Goal: Task Accomplishment & Management: Manage account settings

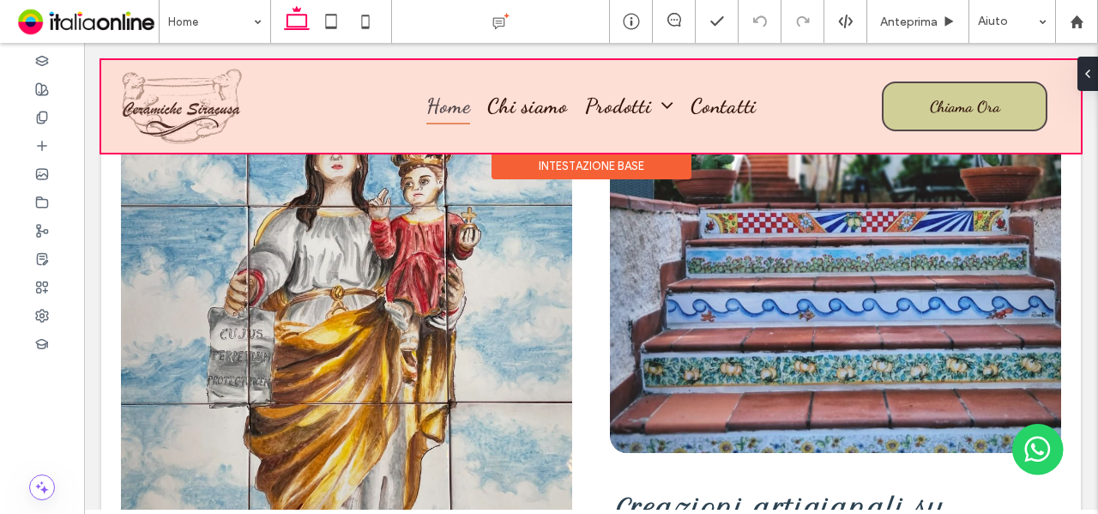
scroll to position [822, 0]
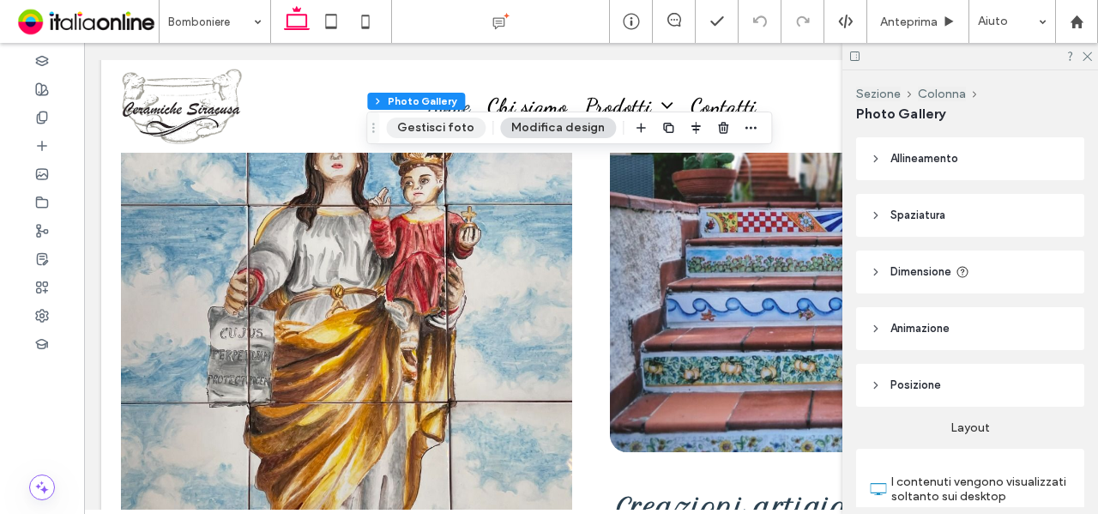
click at [426, 131] on button "Gestisci foto" at bounding box center [436, 128] width 100 height 21
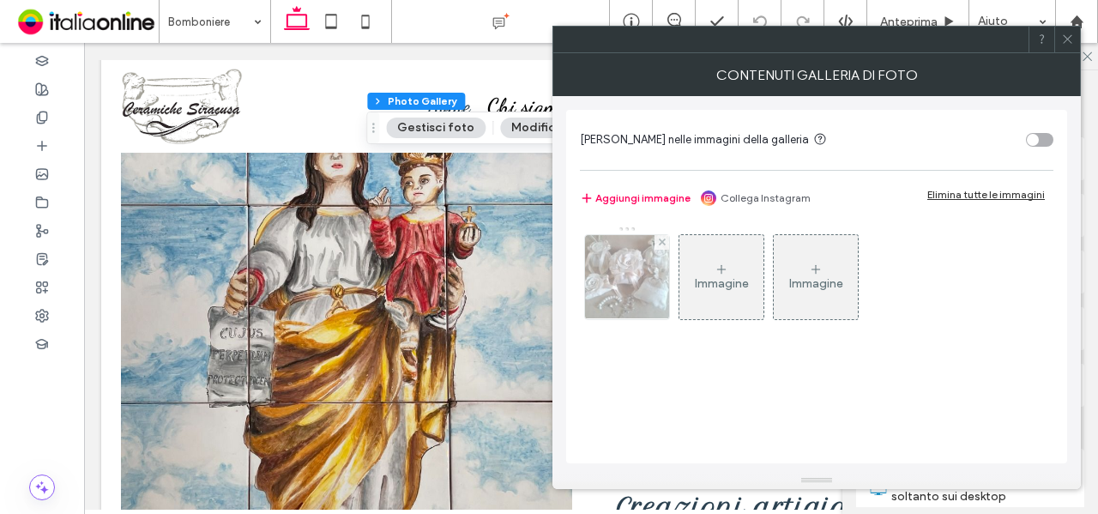
click at [638, 285] on img at bounding box center [627, 277] width 112 height 84
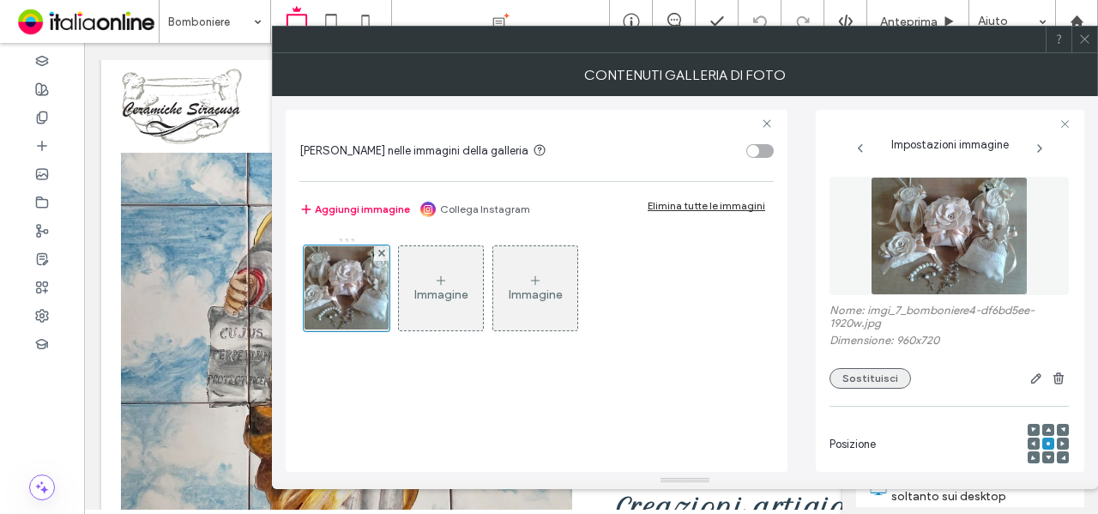
click at [844, 384] on button "Sostituisci" at bounding box center [871, 378] width 82 height 21
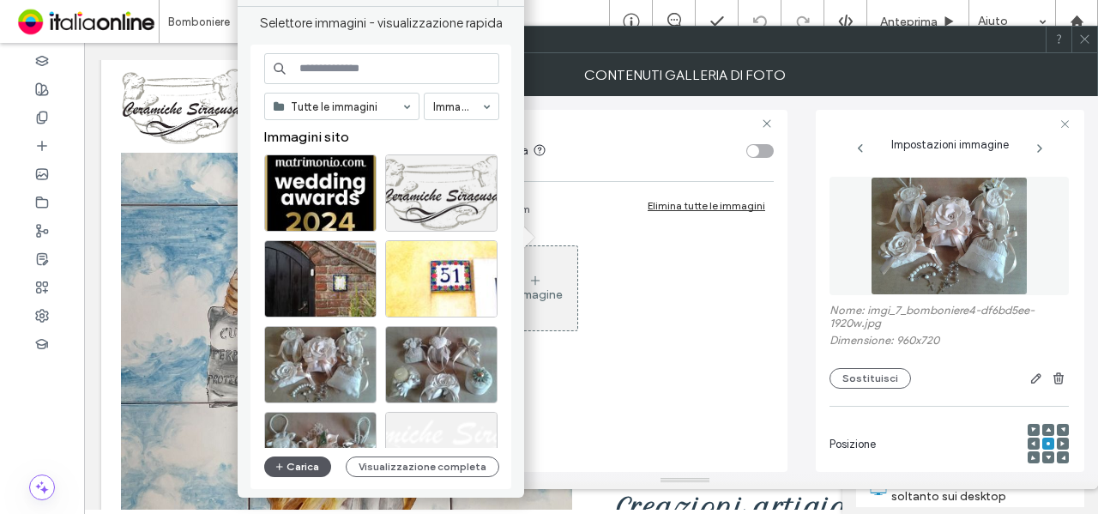
click at [287, 467] on button "Carica" at bounding box center [297, 466] width 67 height 21
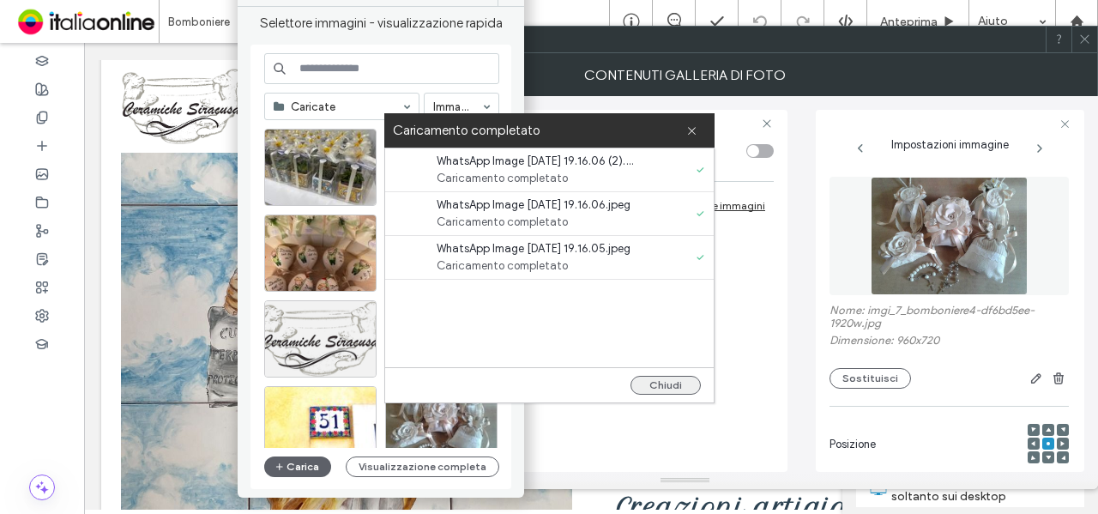
click at [646, 380] on button "Chiudi" at bounding box center [666, 385] width 70 height 19
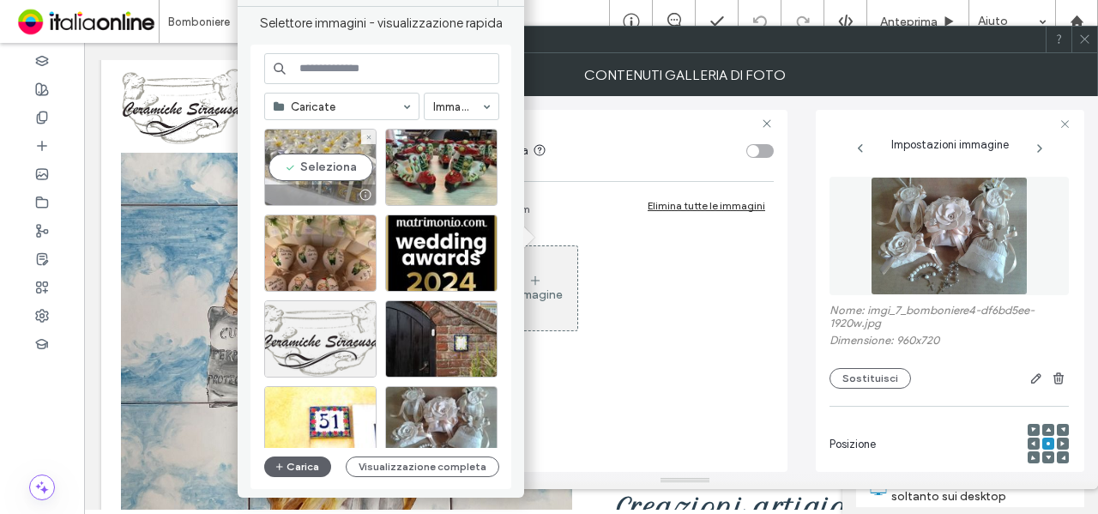
click at [313, 167] on div "Seleziona" at bounding box center [320, 167] width 112 height 77
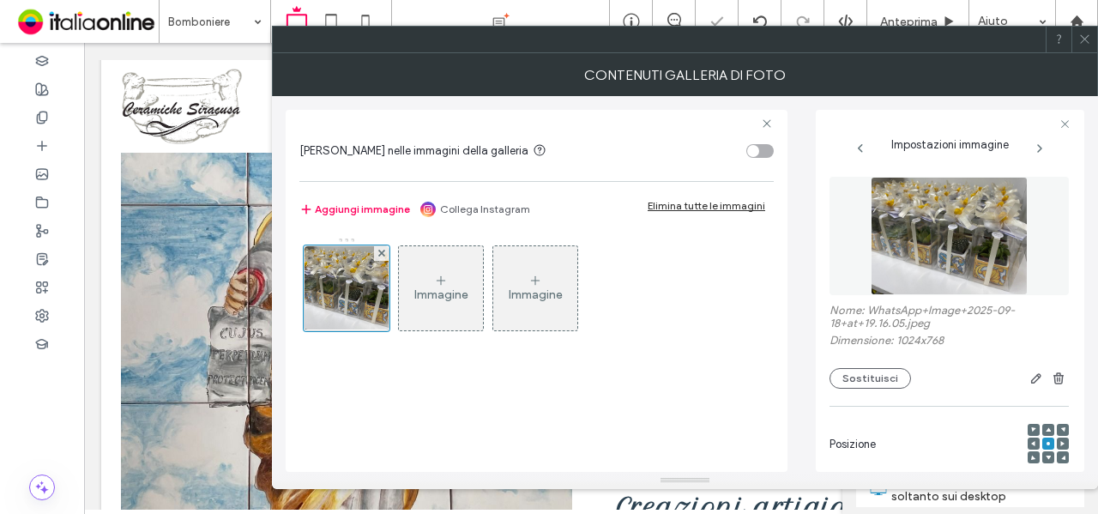
click at [1086, 40] on use at bounding box center [1084, 39] width 9 height 9
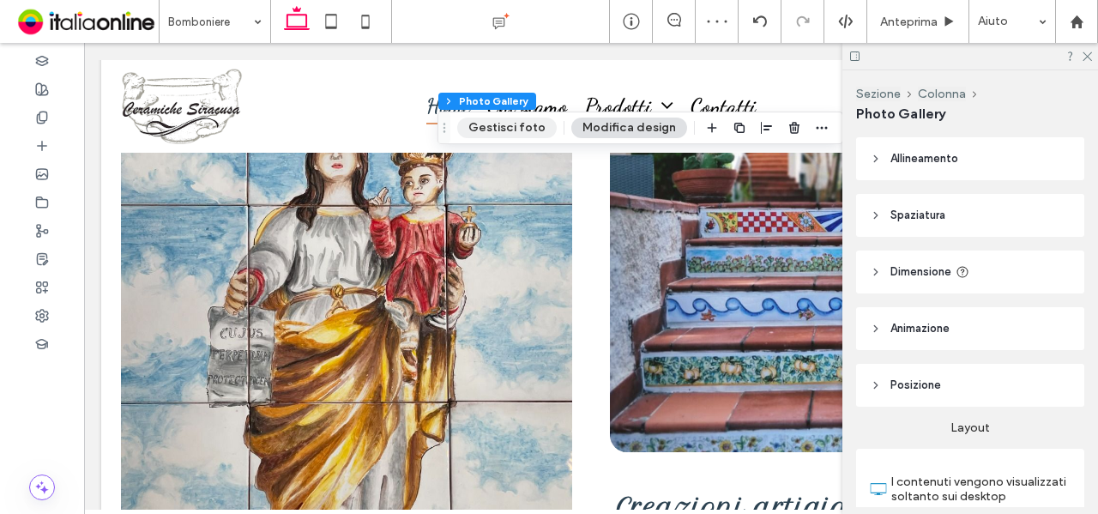
click at [492, 121] on button "Gestisci foto" at bounding box center [507, 128] width 100 height 21
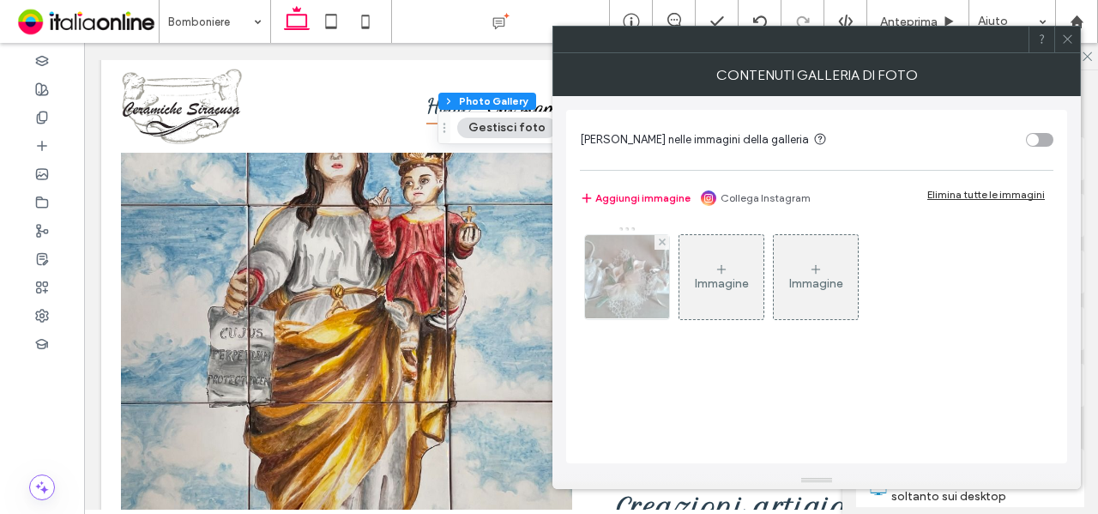
click at [639, 273] on img at bounding box center [627, 277] width 112 height 84
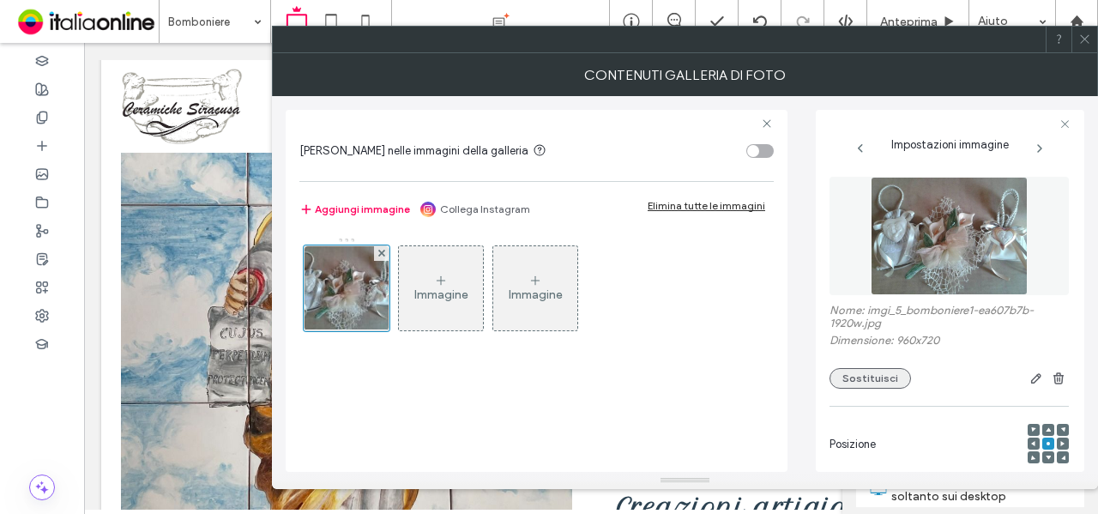
click at [849, 370] on button "Sostituisci" at bounding box center [871, 378] width 82 height 21
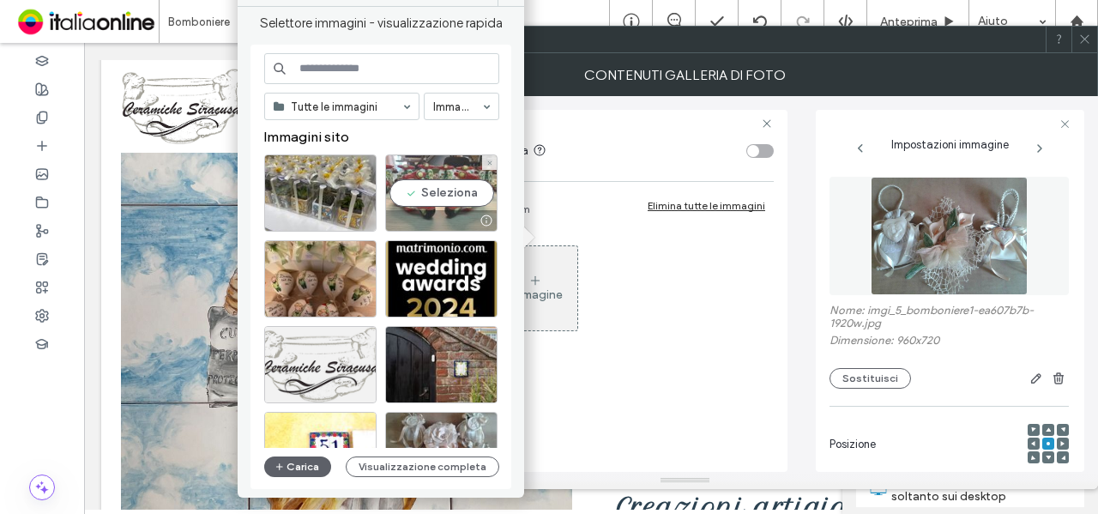
click at [452, 196] on div "Seleziona" at bounding box center [441, 192] width 112 height 77
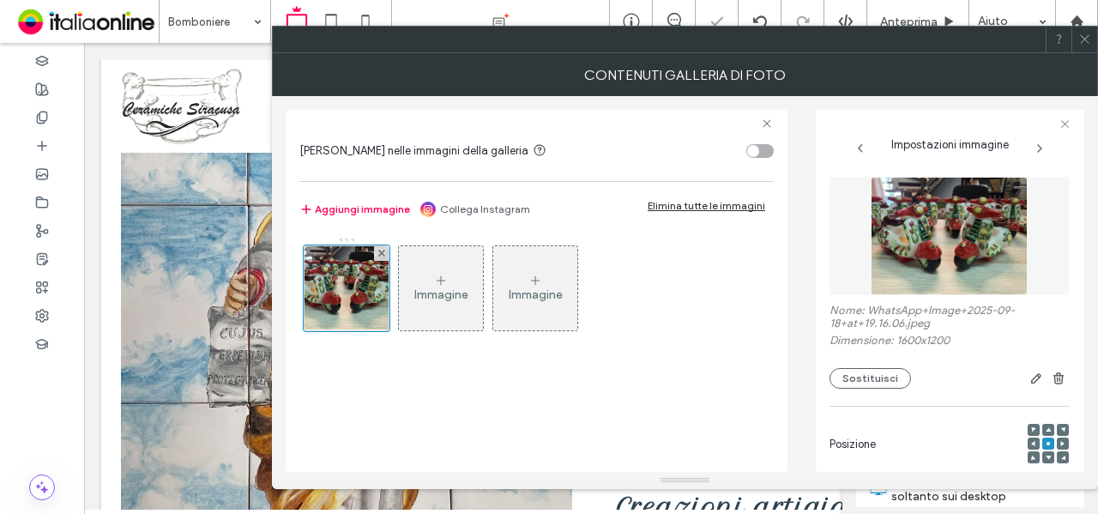
click at [1082, 40] on icon at bounding box center [1084, 39] width 13 height 13
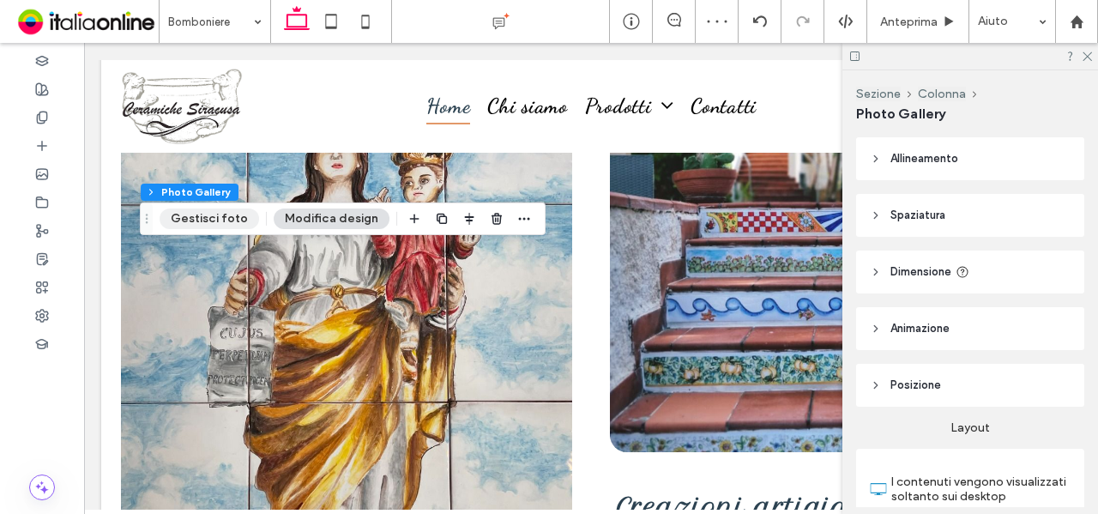
click at [209, 214] on button "Gestisci foto" at bounding box center [210, 218] width 100 height 21
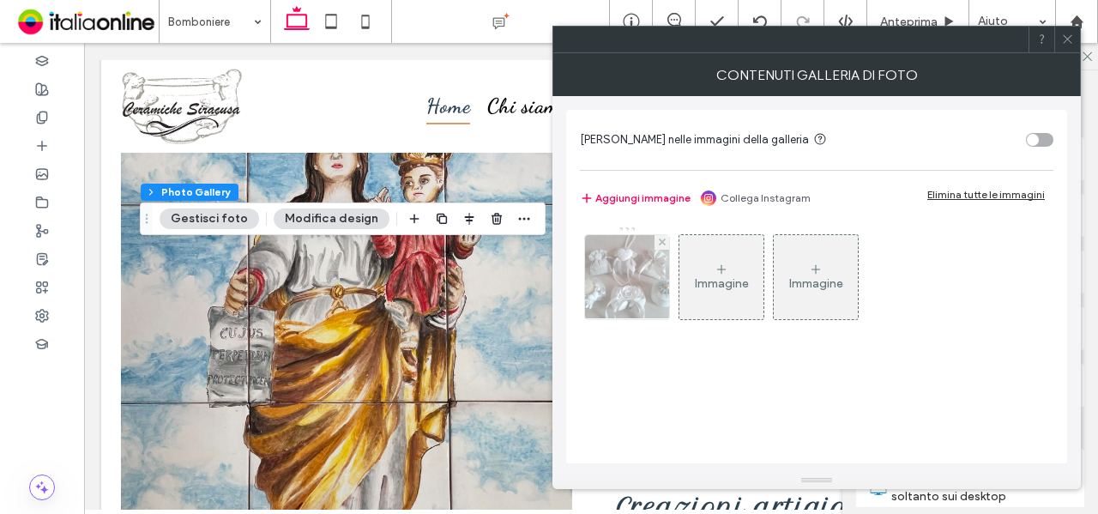
click at [623, 289] on img at bounding box center [627, 277] width 112 height 84
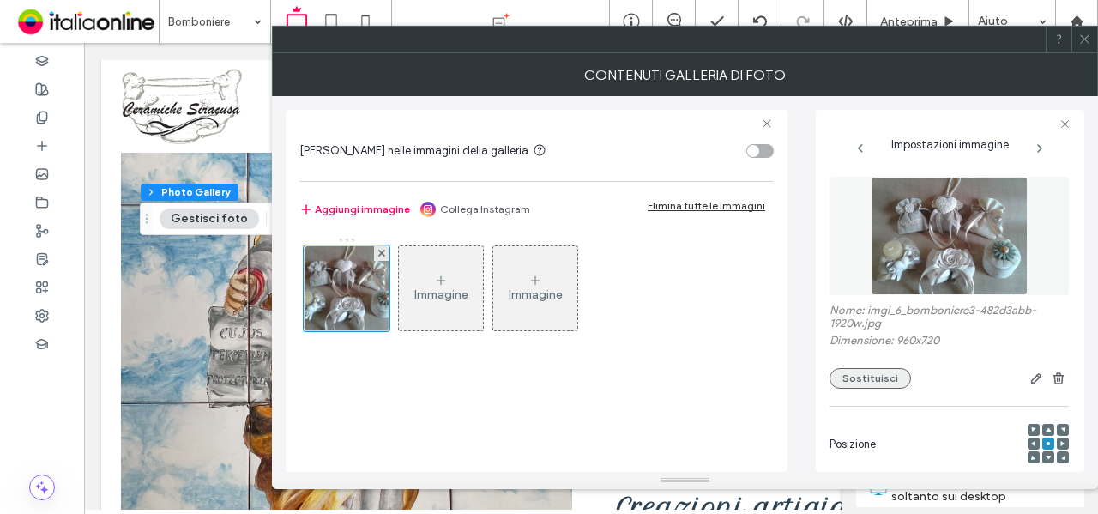
click at [859, 382] on button "Sostituisci" at bounding box center [871, 378] width 82 height 21
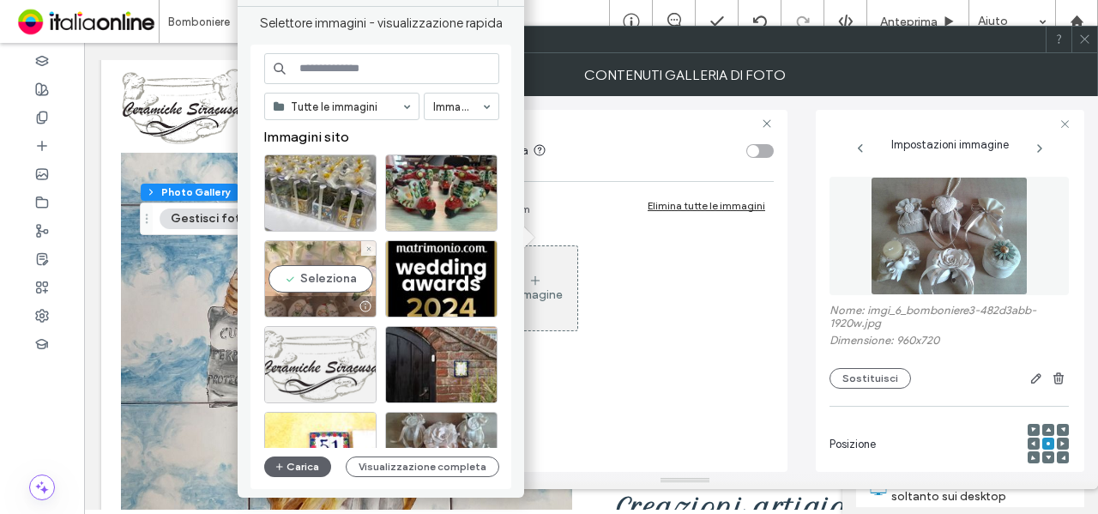
click at [318, 274] on div "Seleziona" at bounding box center [320, 278] width 112 height 77
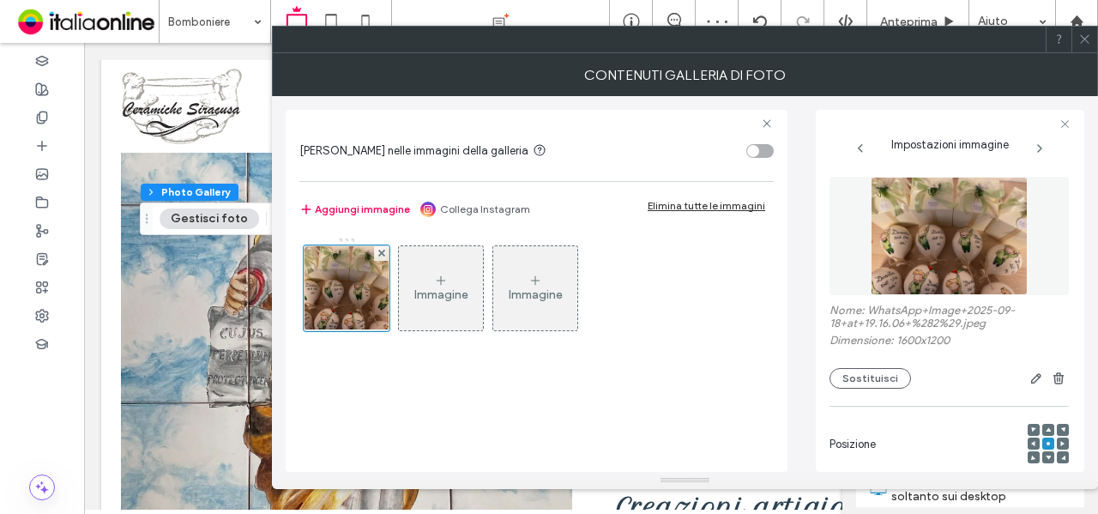
click at [1094, 35] on div at bounding box center [1085, 40] width 26 height 26
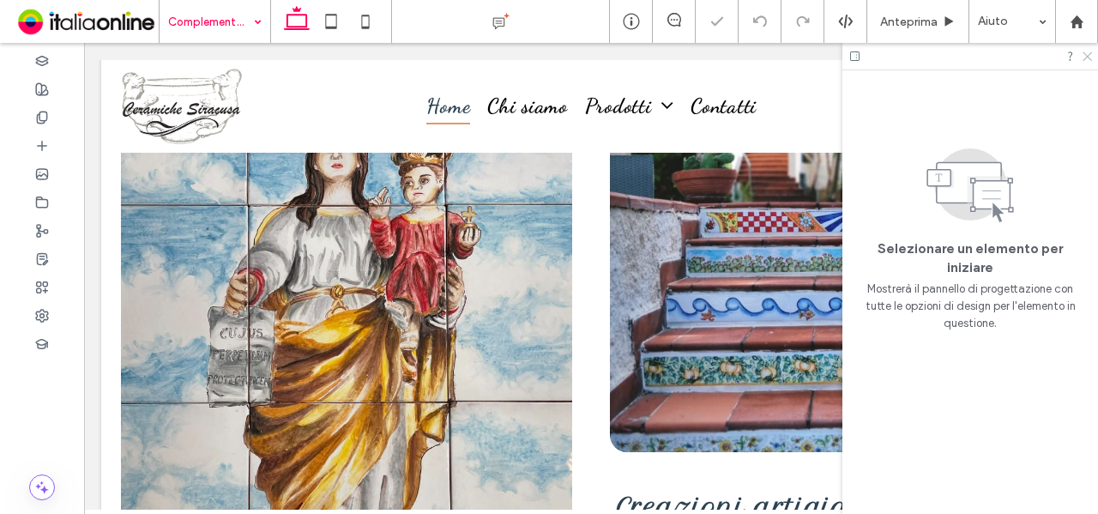
click at [1088, 57] on icon at bounding box center [1086, 55] width 11 height 11
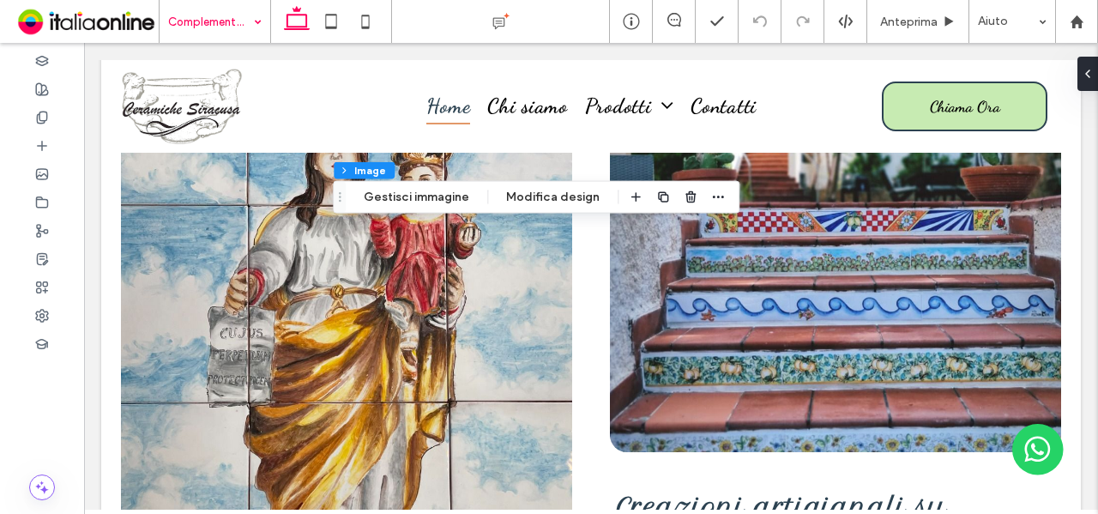
type input "**"
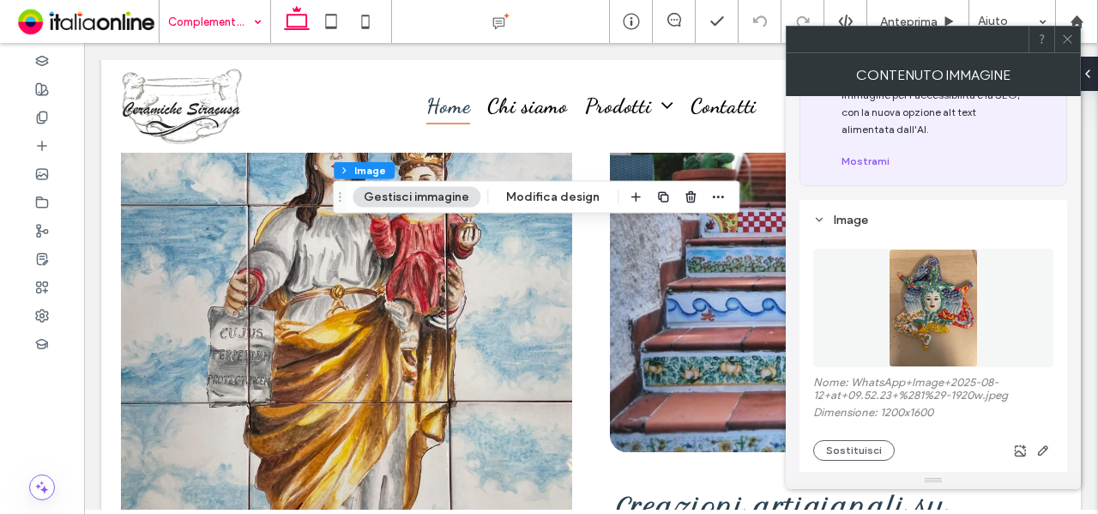
scroll to position [172, 0]
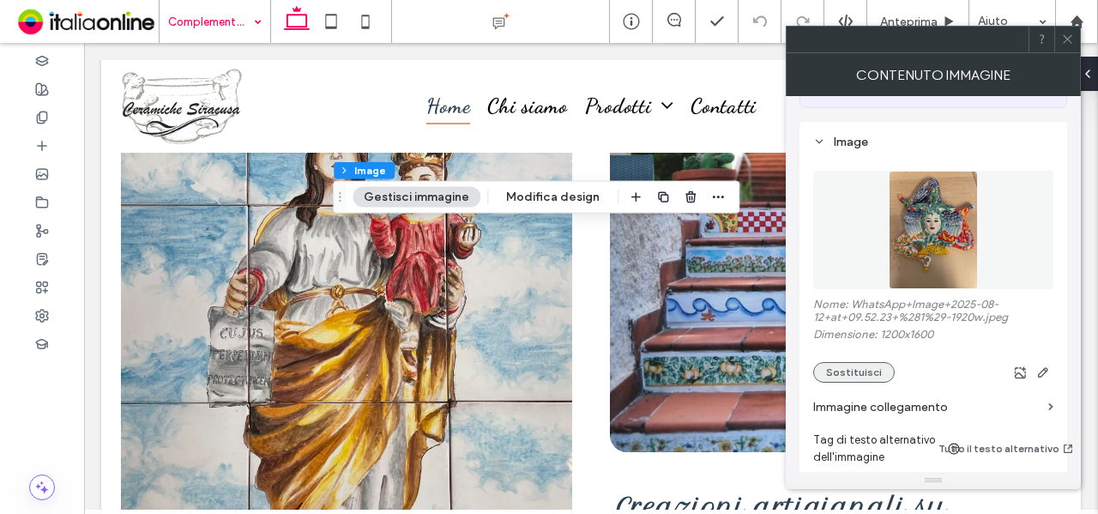
click at [857, 375] on button "Sostituisci" at bounding box center [854, 372] width 82 height 21
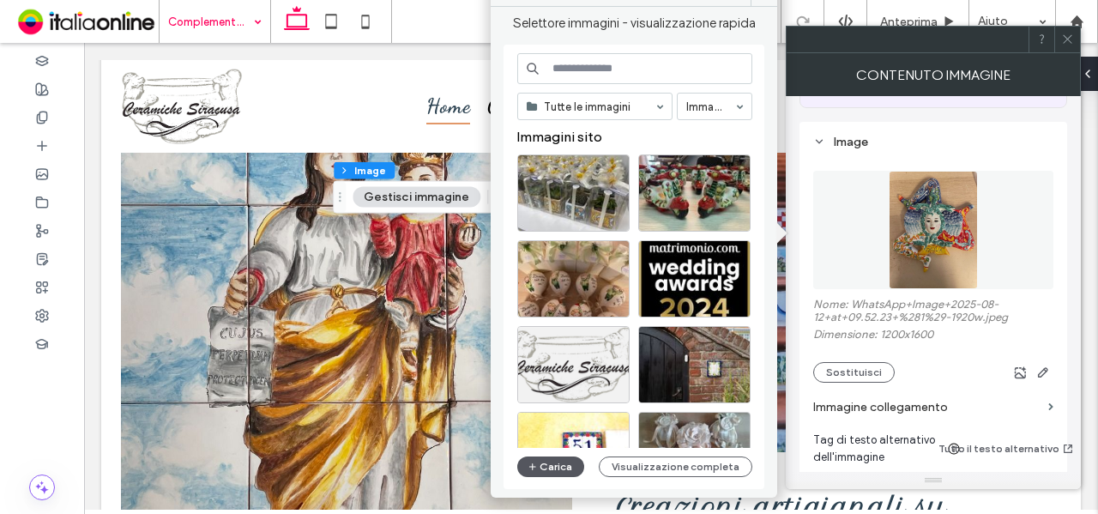
click at [551, 468] on button "Carica" at bounding box center [550, 466] width 67 height 21
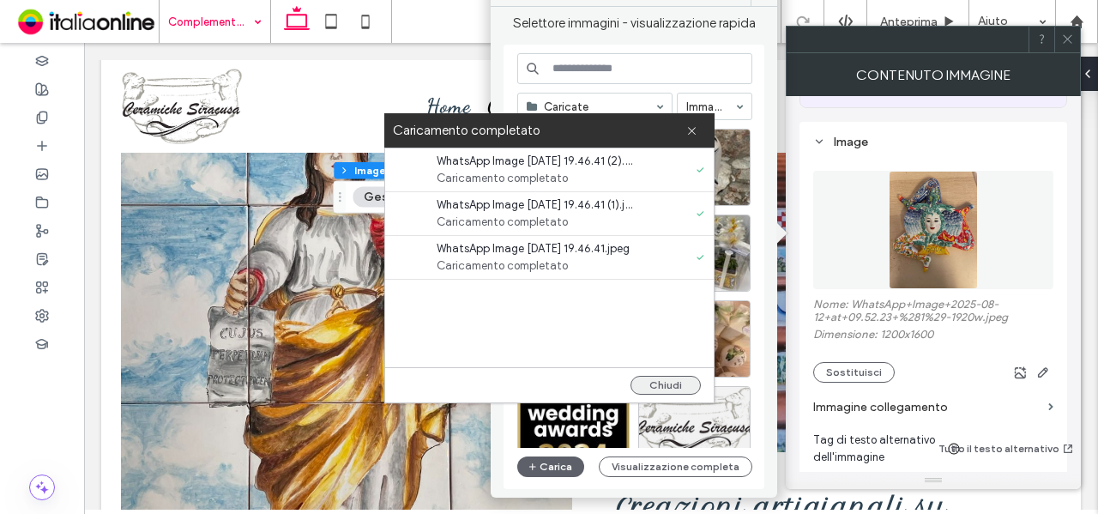
click at [664, 384] on button "Chiudi" at bounding box center [666, 385] width 70 height 19
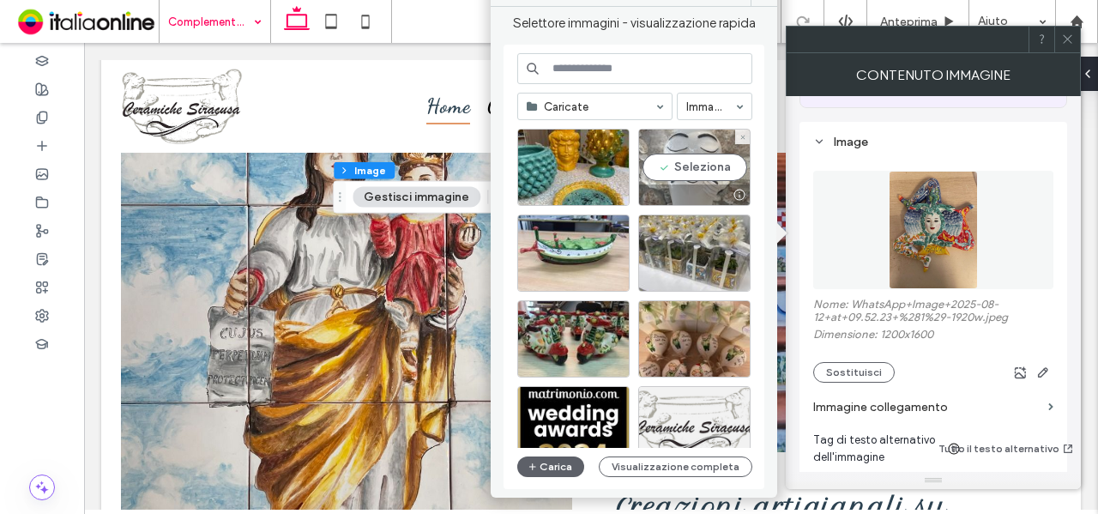
click at [710, 178] on div "Seleziona" at bounding box center [694, 167] width 112 height 77
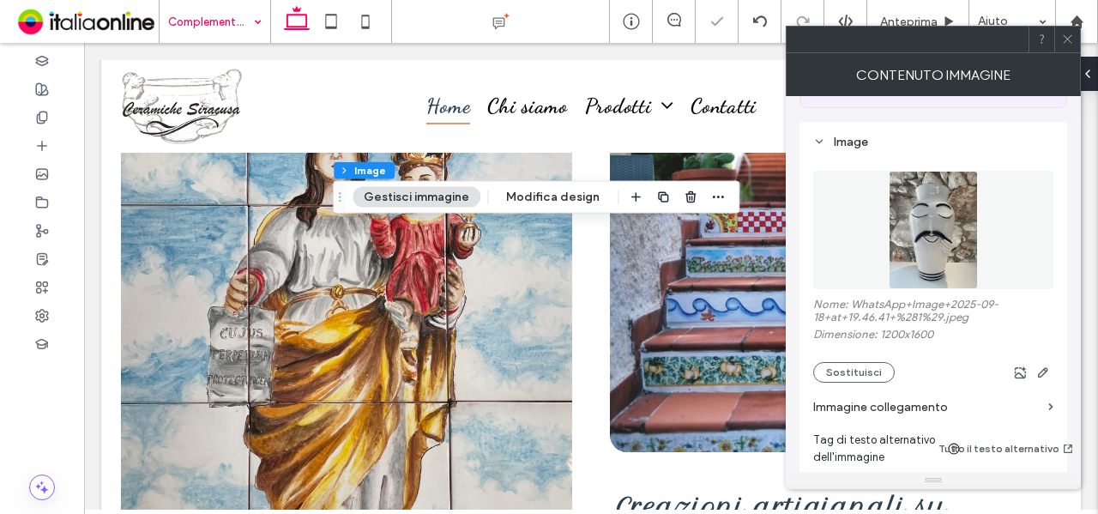
click at [1064, 32] on span at bounding box center [1067, 40] width 13 height 26
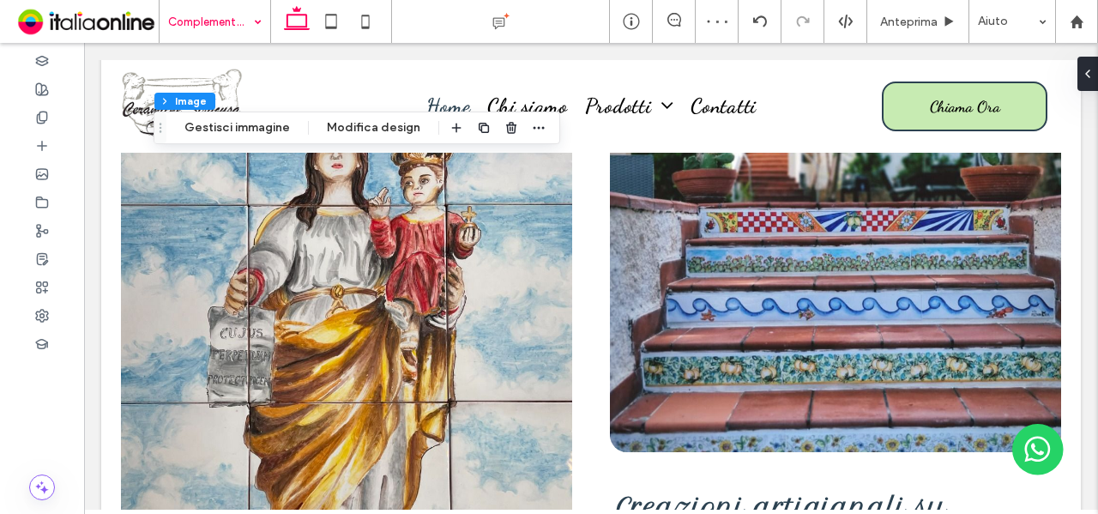
type input "**"
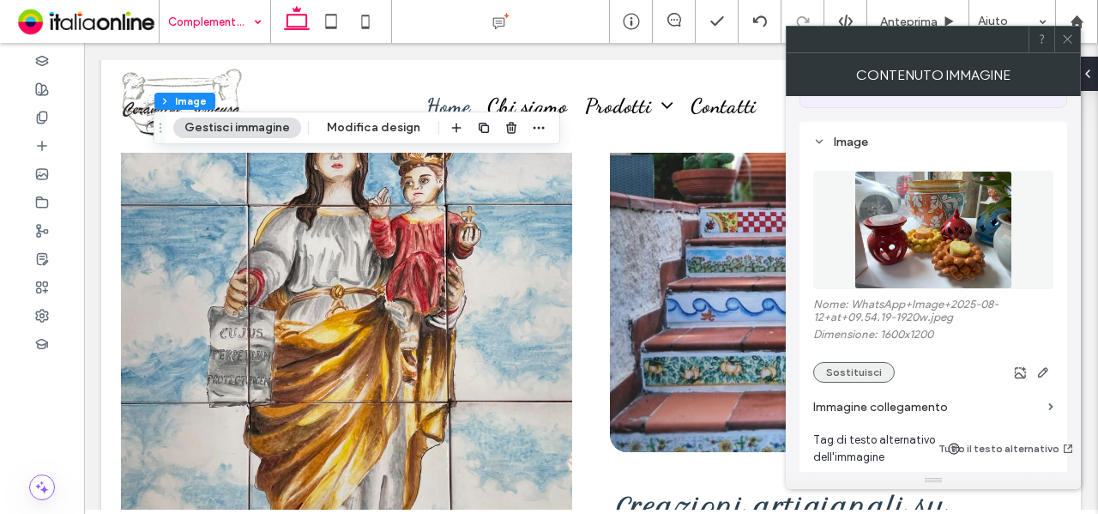
click at [874, 371] on button "Sostituisci" at bounding box center [854, 372] width 82 height 21
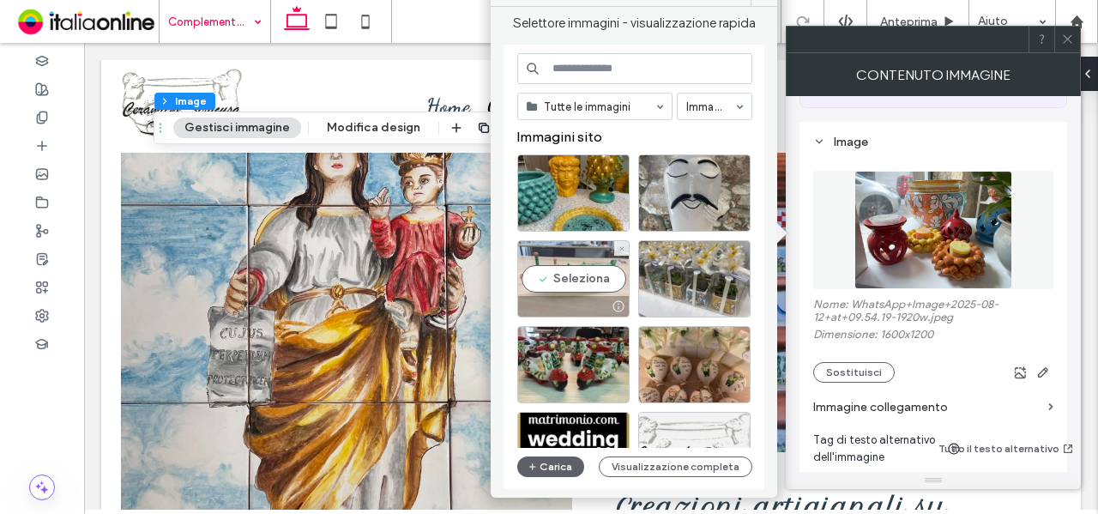
click at [574, 273] on div "Seleziona" at bounding box center [573, 278] width 112 height 77
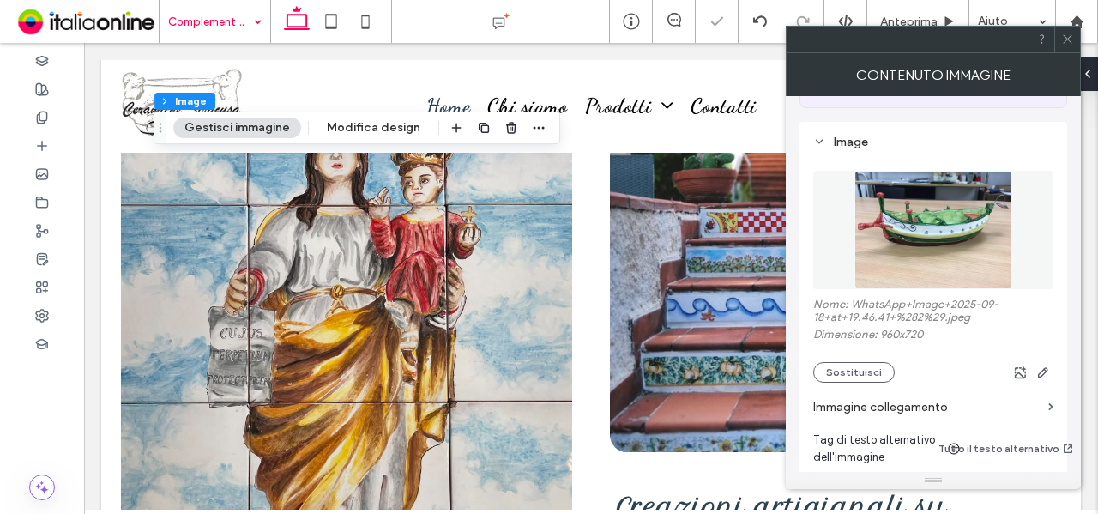
click at [1066, 43] on icon at bounding box center [1067, 39] width 13 height 13
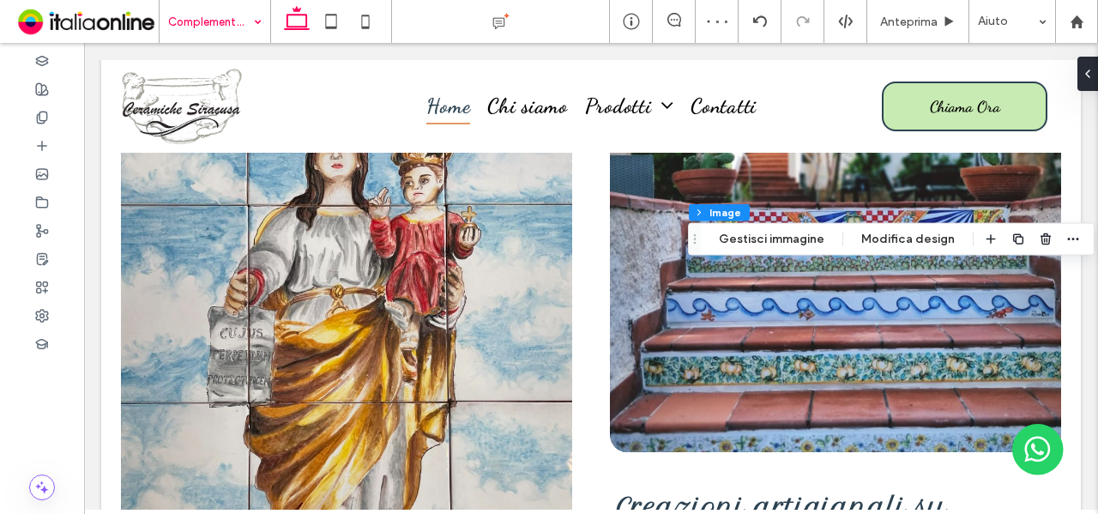
type input "**"
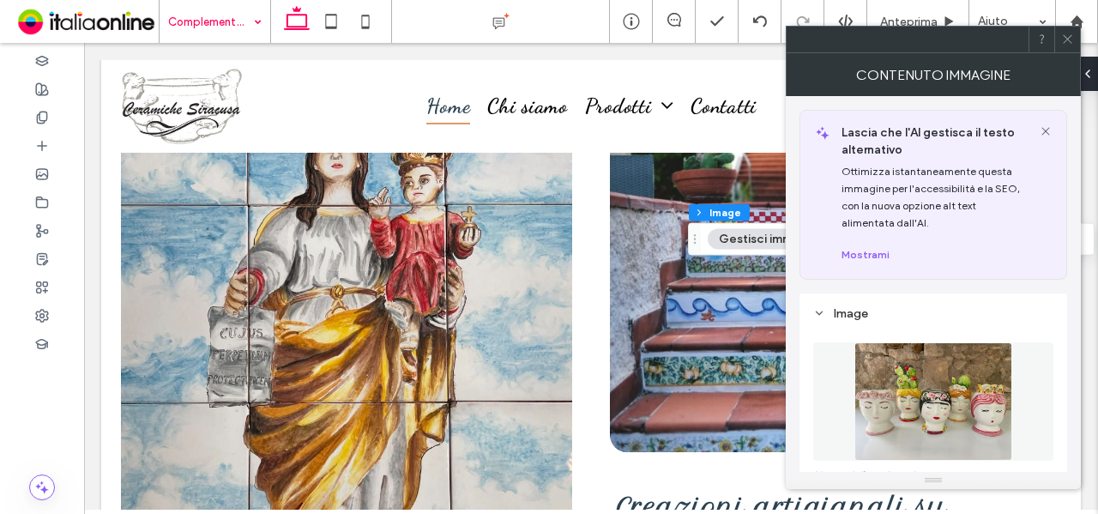
click at [1065, 41] on use at bounding box center [1067, 39] width 9 height 9
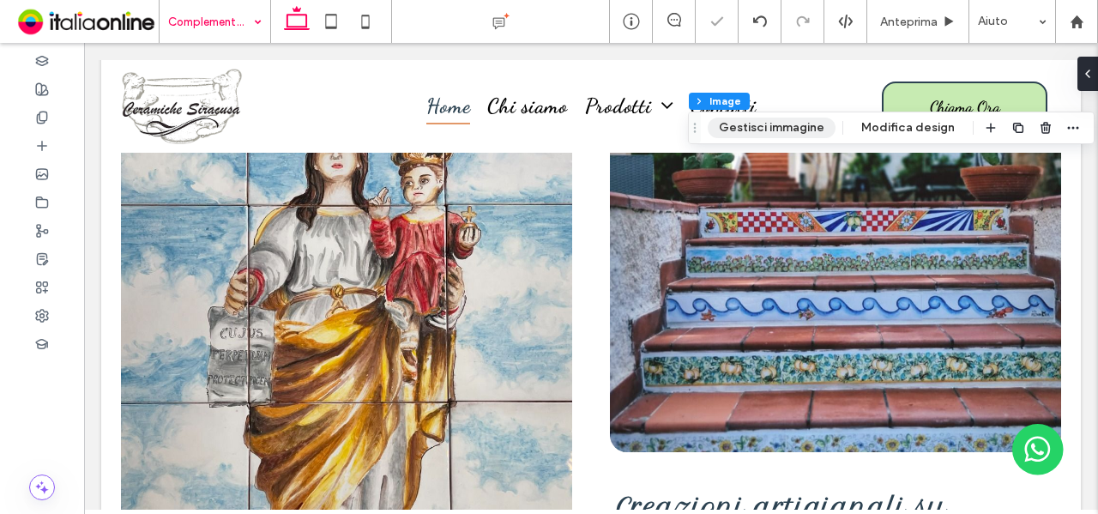
click at [747, 130] on button "Gestisci immagine" at bounding box center [772, 128] width 128 height 21
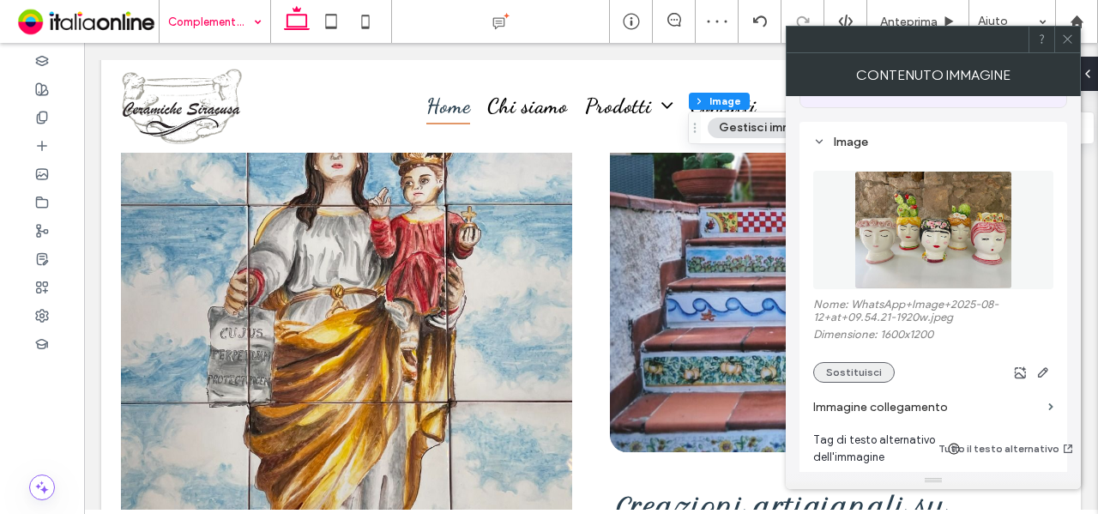
click at [851, 377] on button "Sostituisci" at bounding box center [854, 372] width 82 height 21
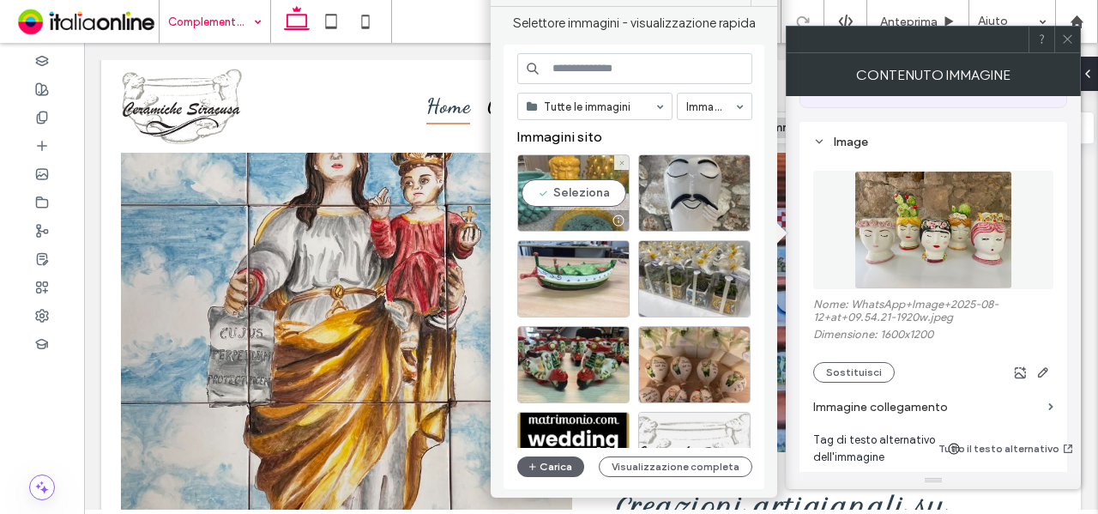
click at [569, 196] on div "Seleziona" at bounding box center [573, 192] width 112 height 77
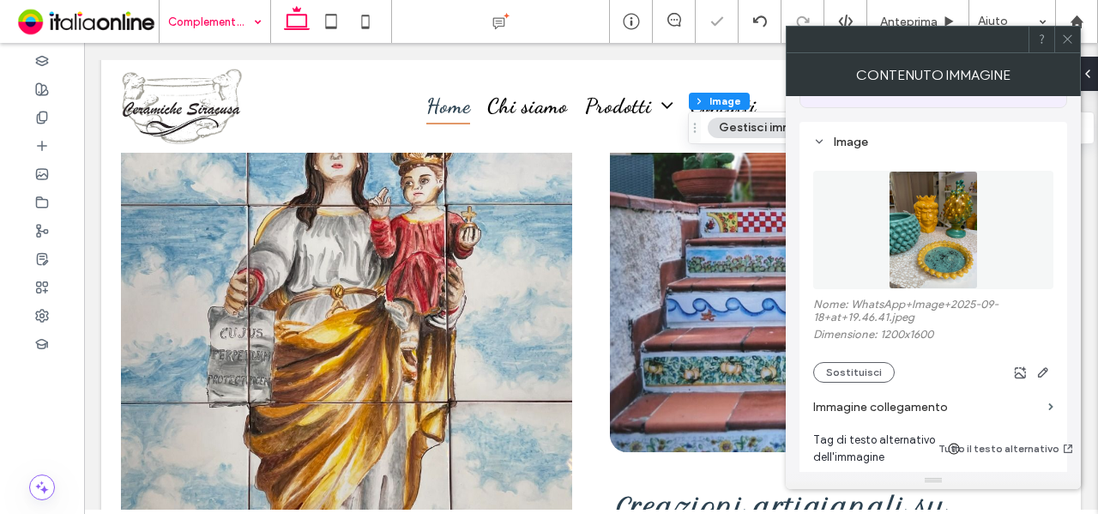
click at [1060, 41] on div at bounding box center [1067, 40] width 26 height 26
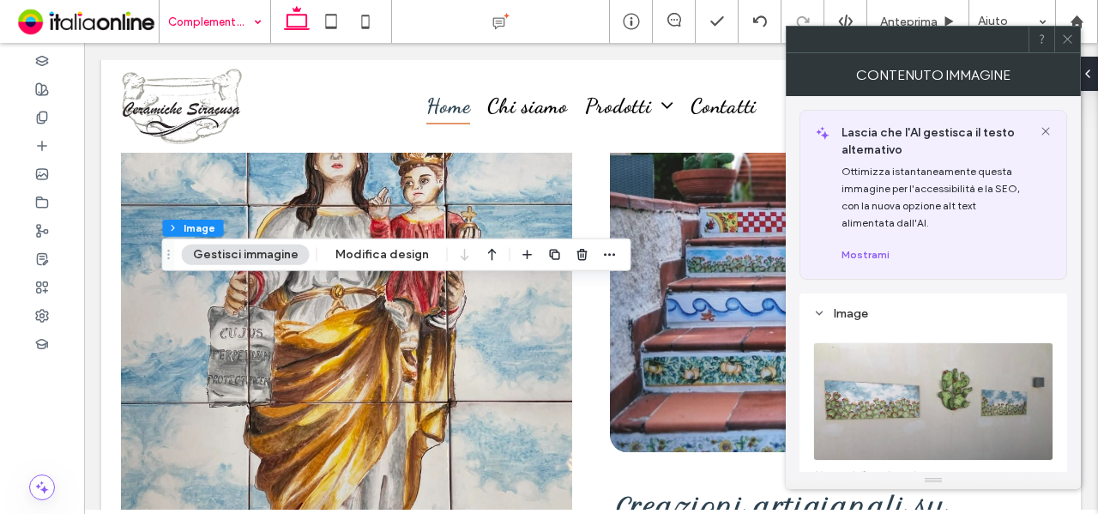
type input "**"
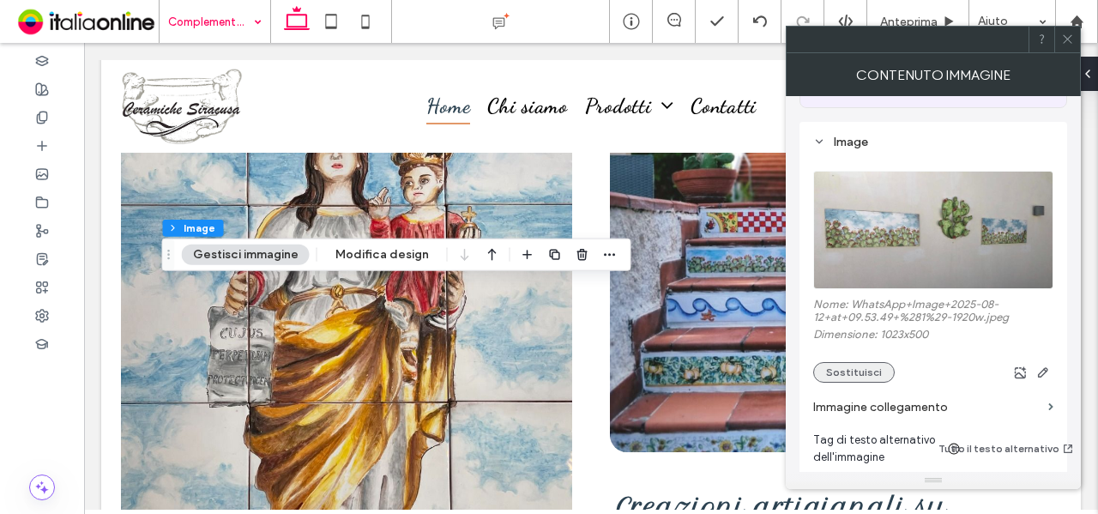
click at [851, 377] on button "Sostituisci" at bounding box center [854, 372] width 82 height 21
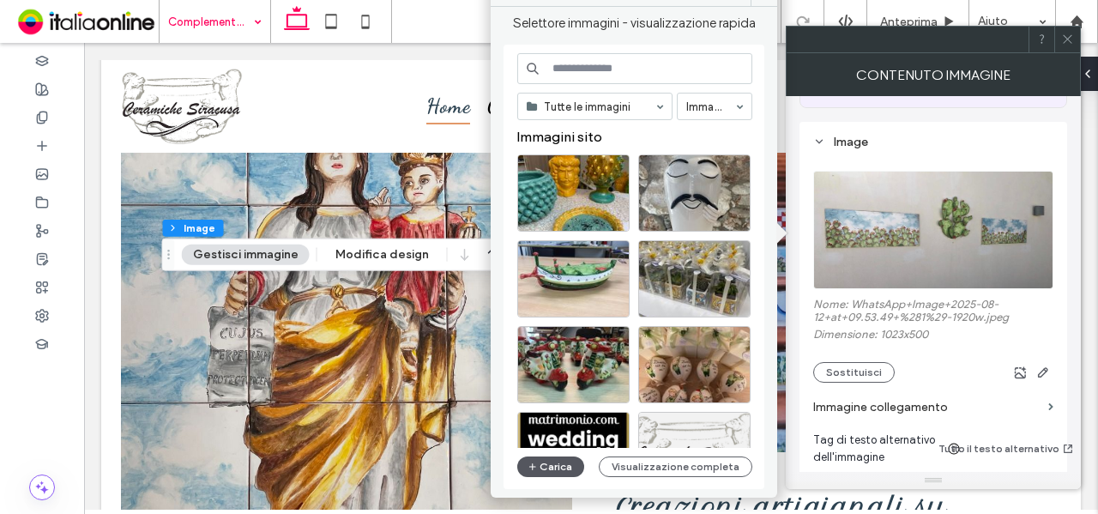
click at [556, 459] on button "Carica" at bounding box center [550, 466] width 67 height 21
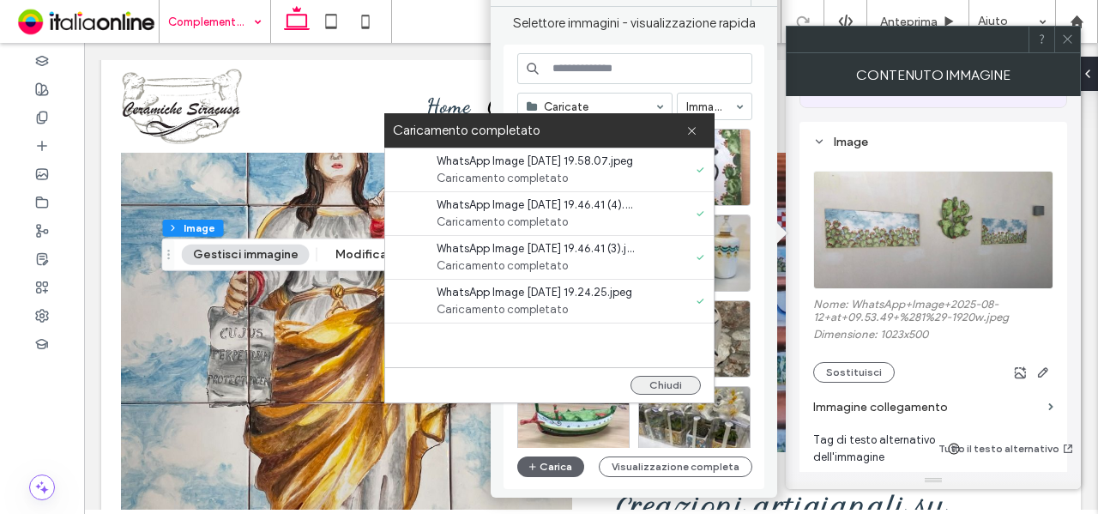
click at [691, 377] on button "Chiudi" at bounding box center [666, 385] width 70 height 19
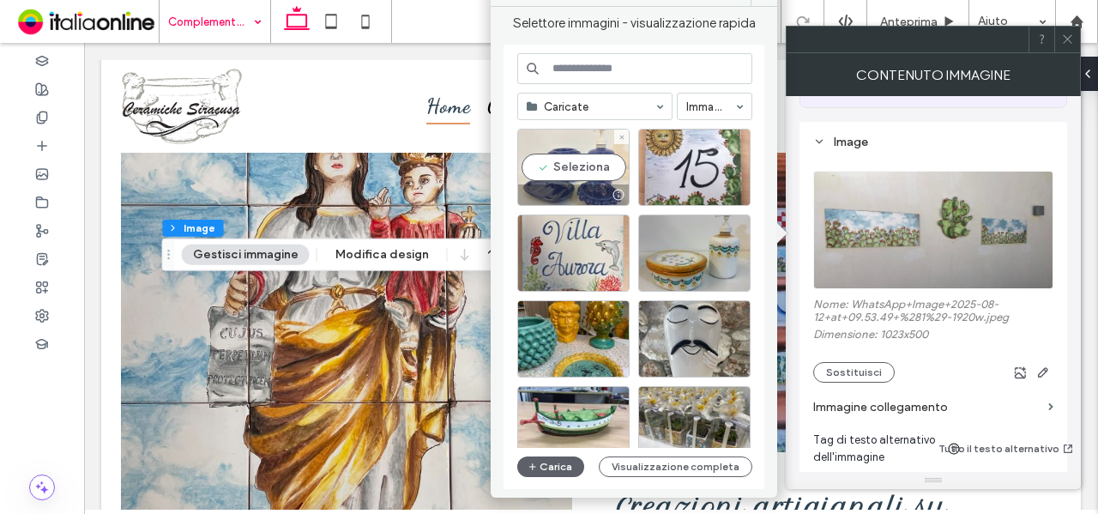
click at [558, 177] on div "Seleziona" at bounding box center [573, 167] width 112 height 77
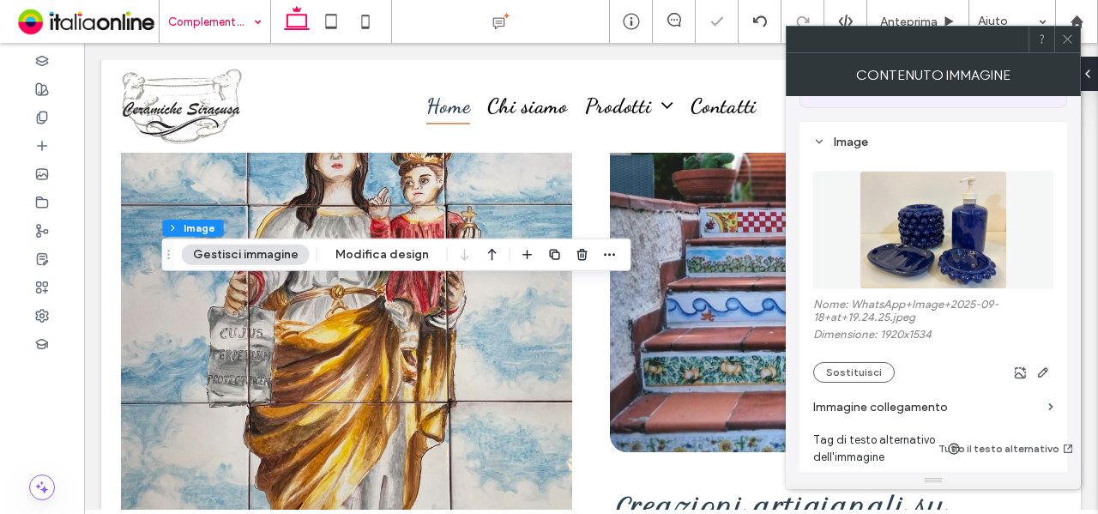
click at [1065, 34] on icon at bounding box center [1067, 39] width 13 height 13
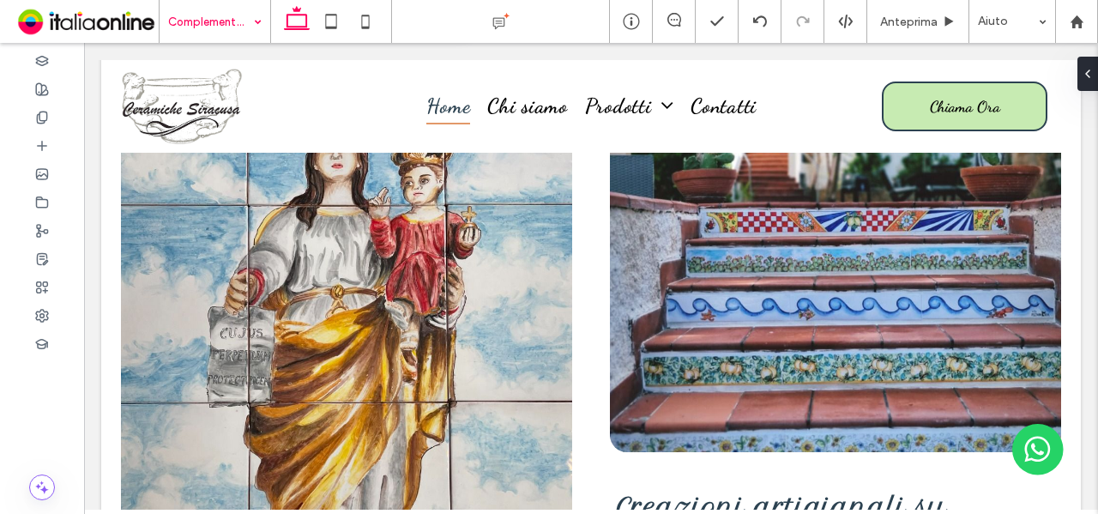
type input "**"
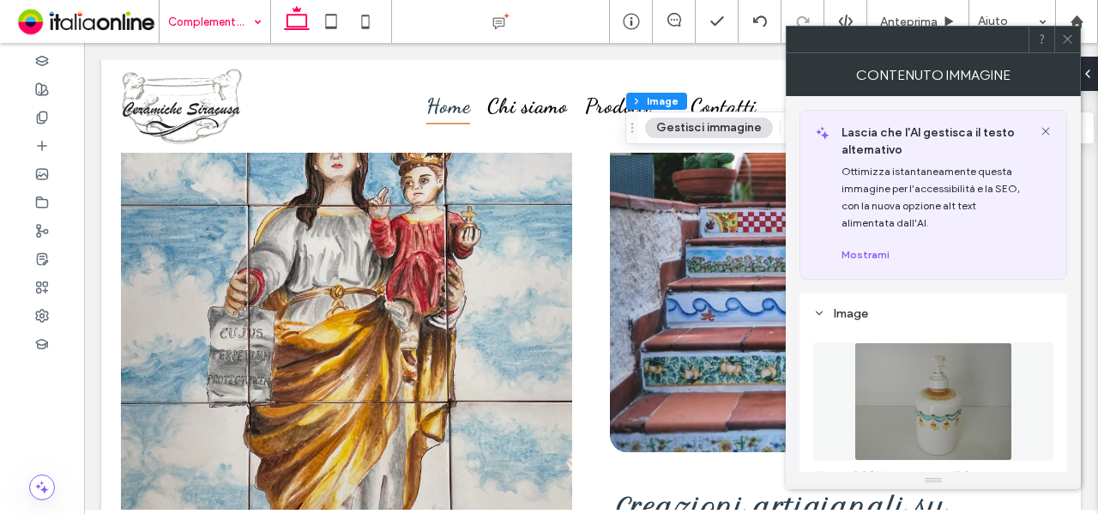
scroll to position [257, 0]
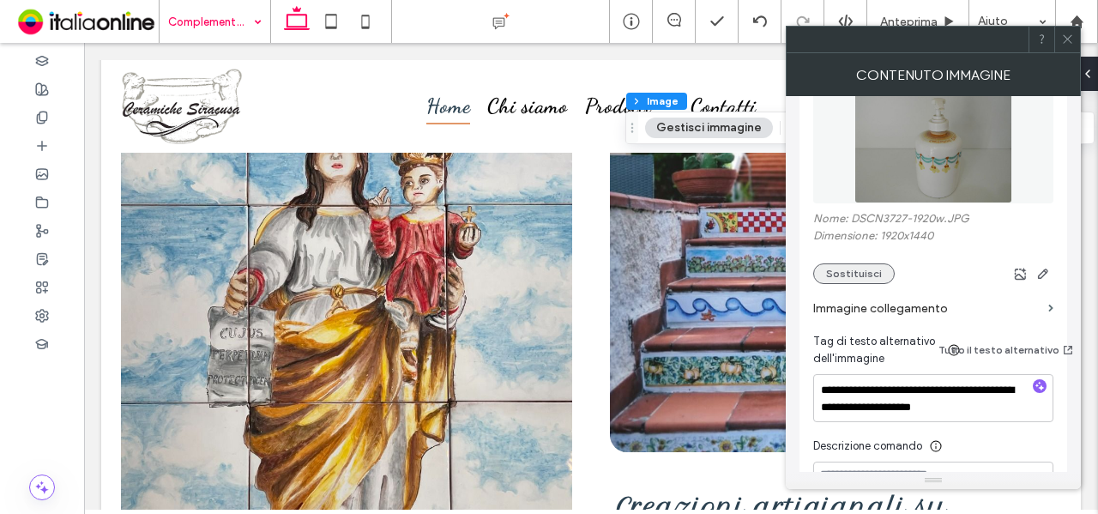
click at [856, 281] on button "Sostituisci" at bounding box center [854, 273] width 82 height 21
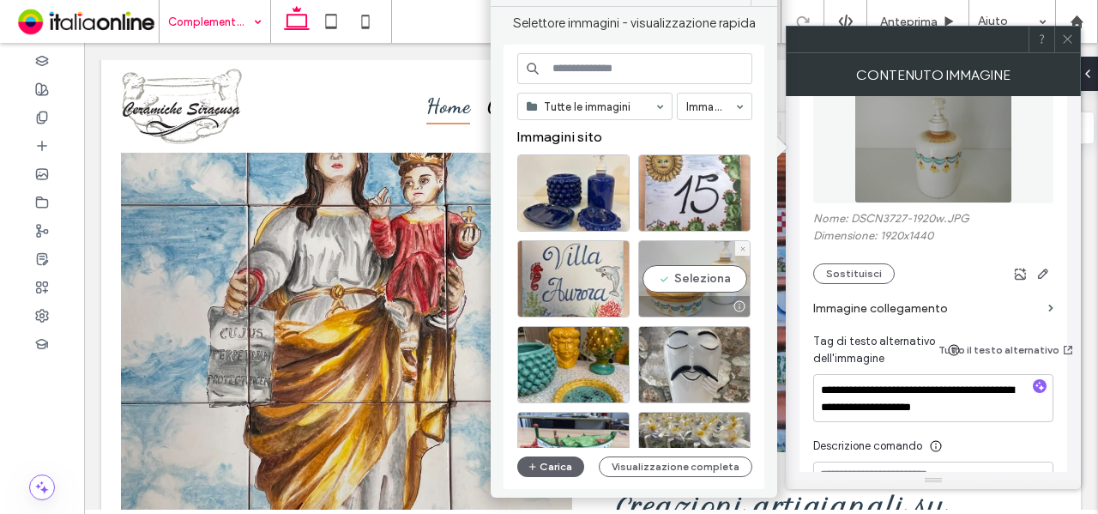
click at [695, 282] on div "Seleziona" at bounding box center [694, 278] width 112 height 77
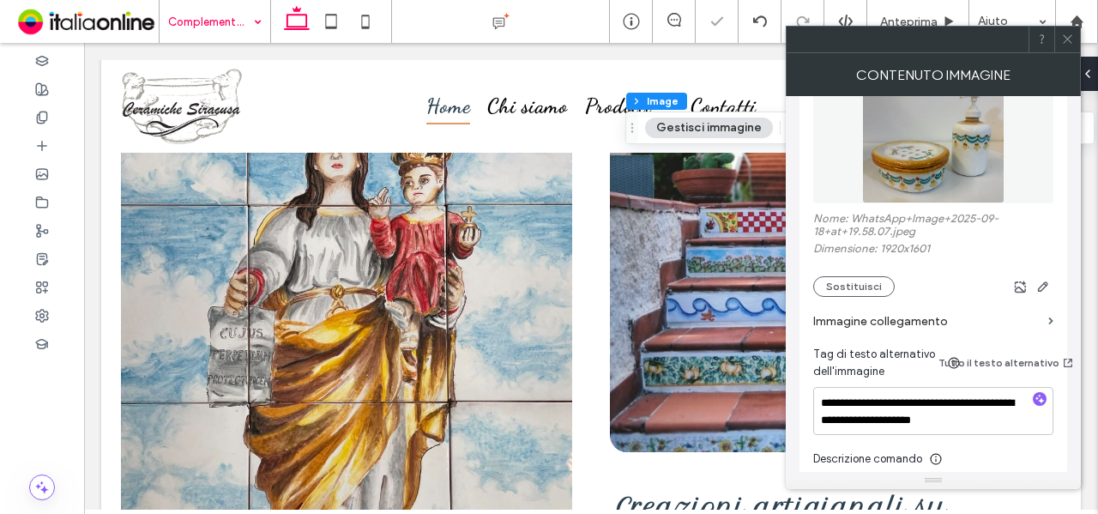
click at [1066, 31] on span at bounding box center [1067, 40] width 13 height 26
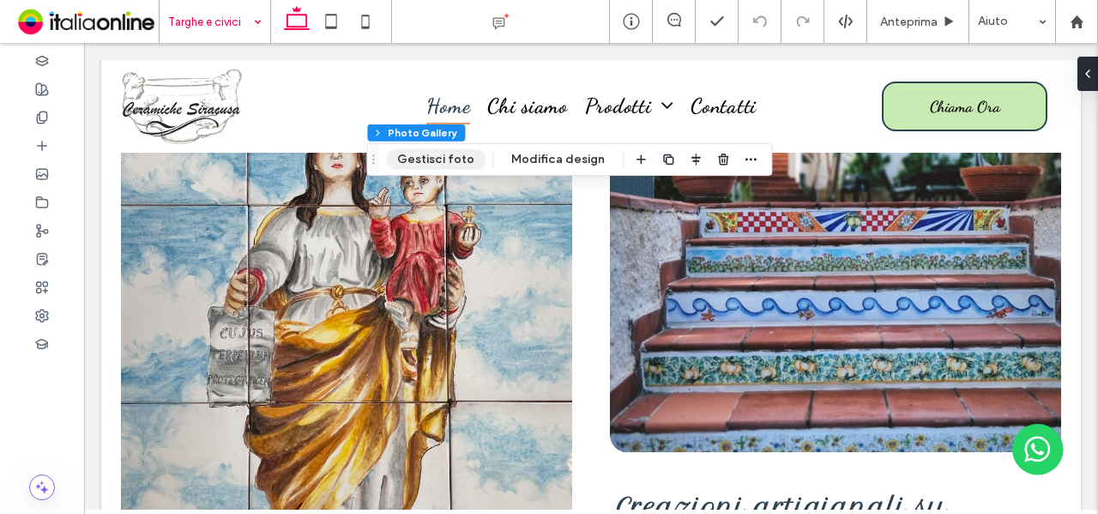
click at [449, 163] on button "Gestisci foto" at bounding box center [436, 159] width 100 height 21
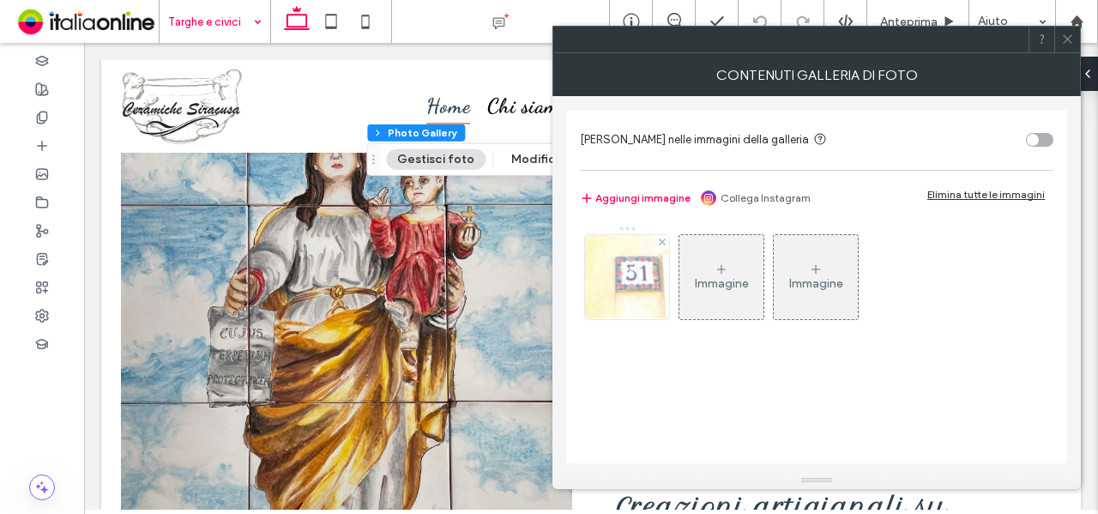
click at [614, 270] on img at bounding box center [628, 277] width 126 height 84
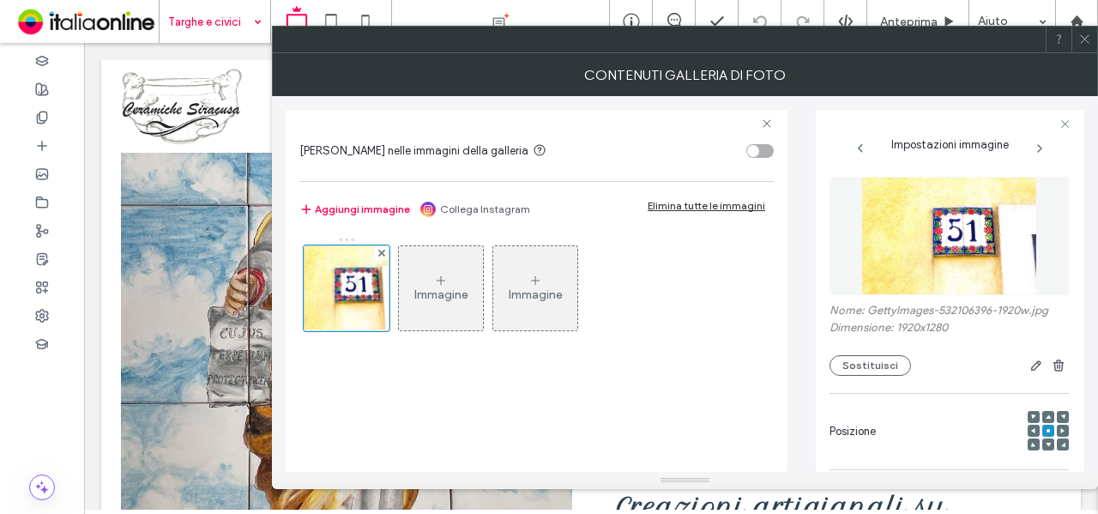
click at [842, 354] on div "Nome: GettyImages-532106396-1920w.jpg Dimensione: 1920x1280 Sostituisci" at bounding box center [949, 340] width 239 height 72
click at [845, 364] on button "Sostituisci" at bounding box center [871, 365] width 82 height 21
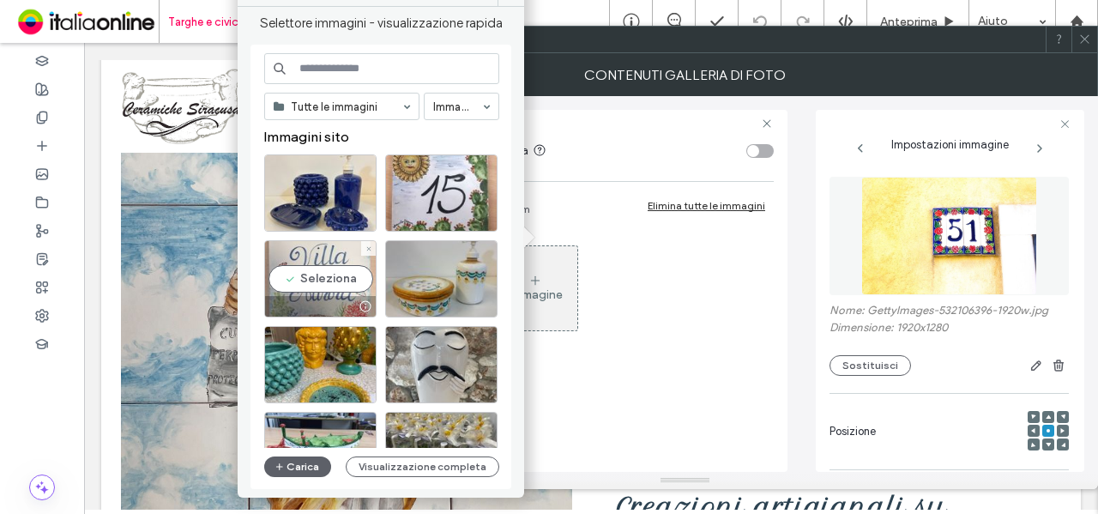
click at [335, 280] on div "Seleziona" at bounding box center [320, 278] width 112 height 77
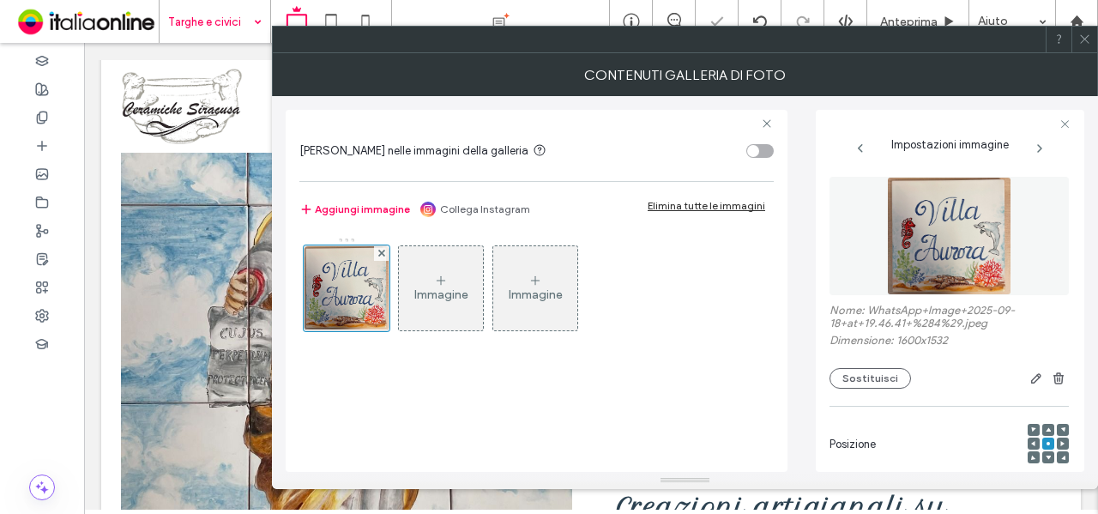
click at [1091, 45] on div at bounding box center [1085, 40] width 26 height 26
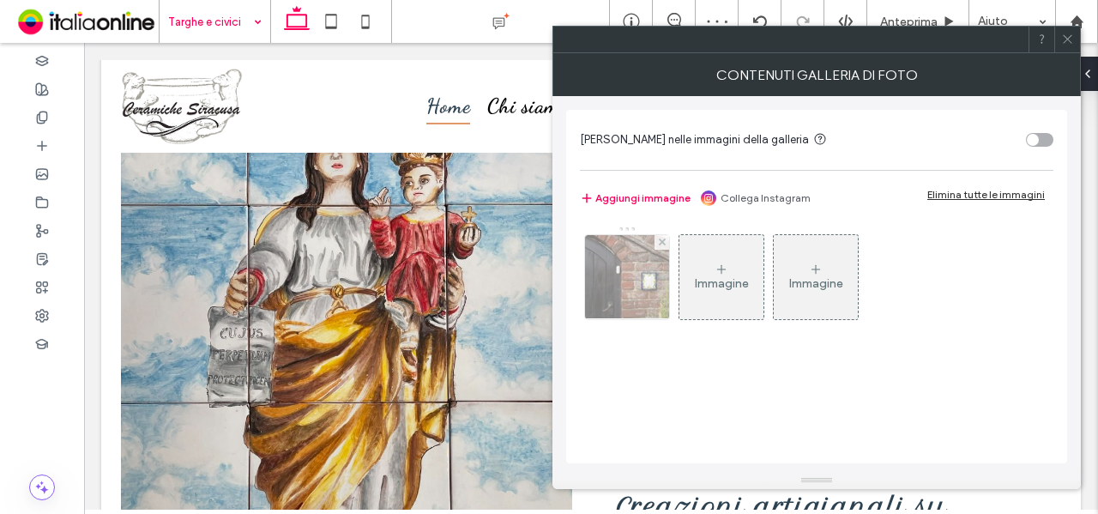
click at [627, 287] on img at bounding box center [628, 277] width 126 height 84
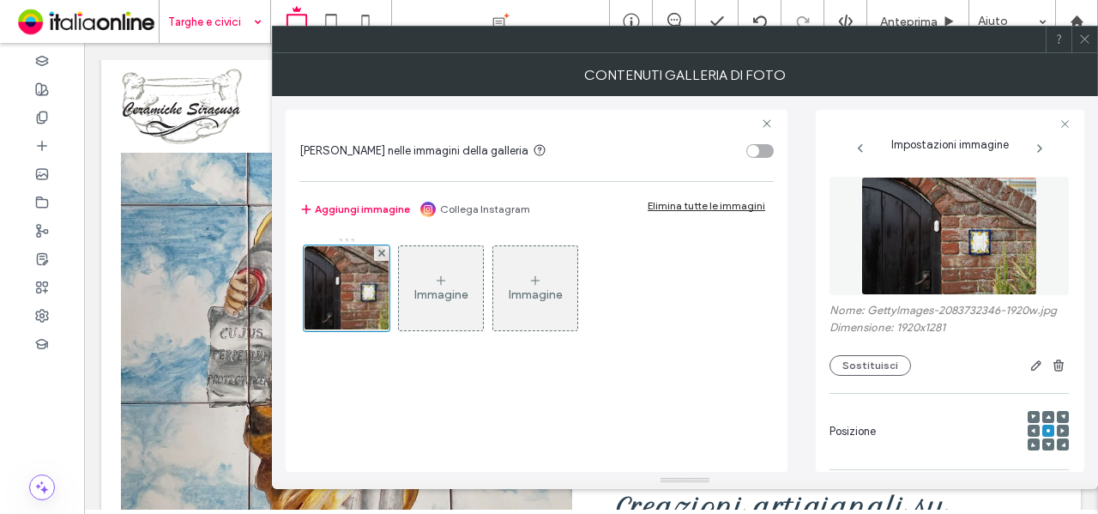
click at [879, 353] on div "Nome: GettyImages-2083732346-1920w.jpg Dimensione: 1920x1281 Sostituisci" at bounding box center [949, 340] width 239 height 72
click at [877, 365] on button "Sostituisci" at bounding box center [871, 365] width 82 height 21
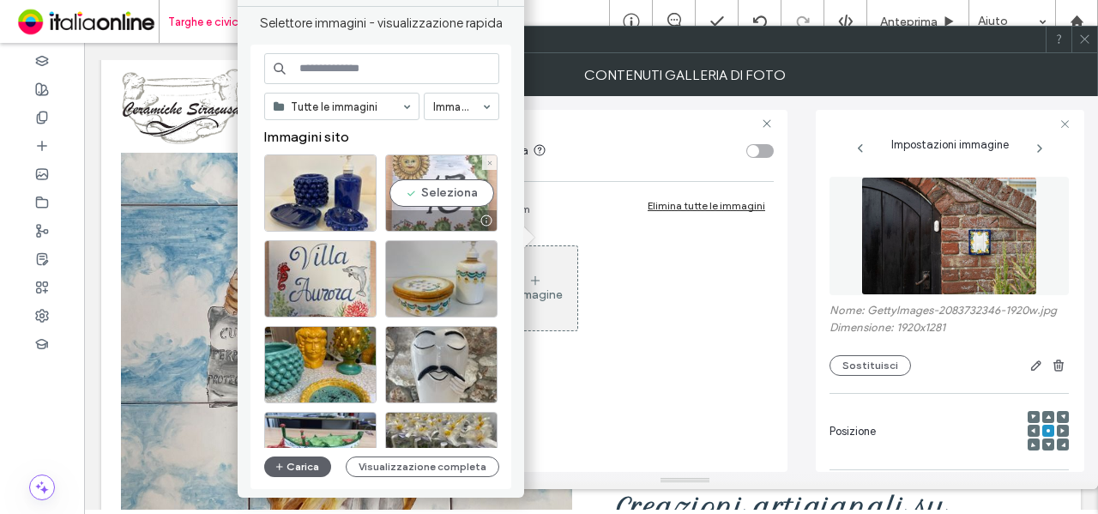
click at [476, 193] on div "Seleziona" at bounding box center [441, 192] width 112 height 77
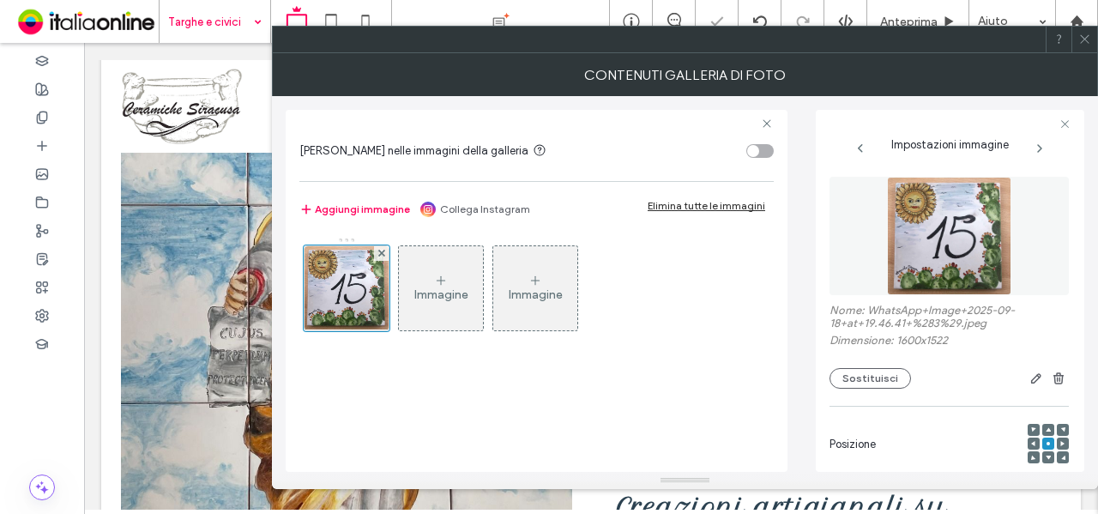
click at [1083, 44] on icon at bounding box center [1084, 39] width 13 height 13
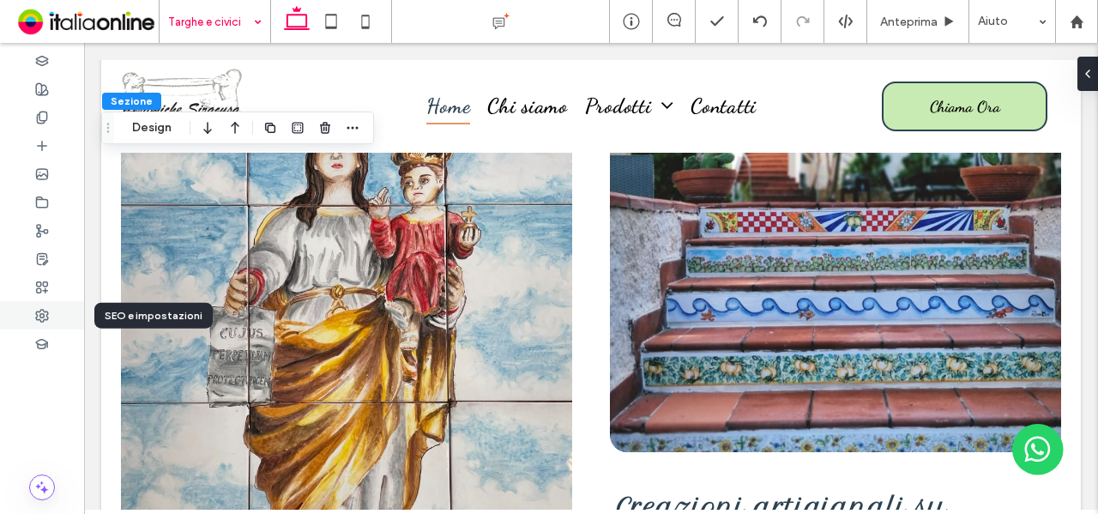
click at [43, 313] on use at bounding box center [42, 316] width 12 height 12
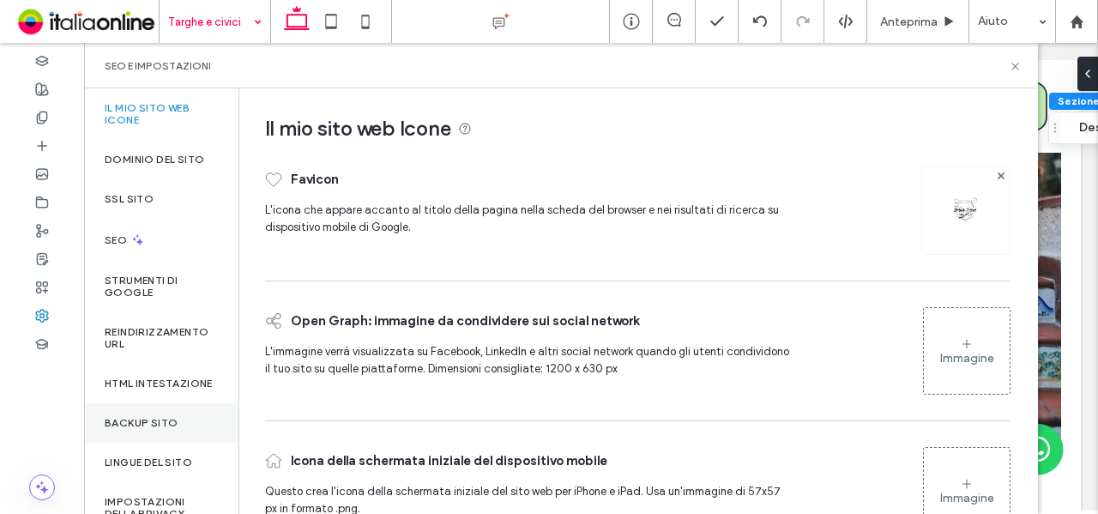
click at [151, 429] on label "Backup sito" at bounding box center [141, 423] width 73 height 12
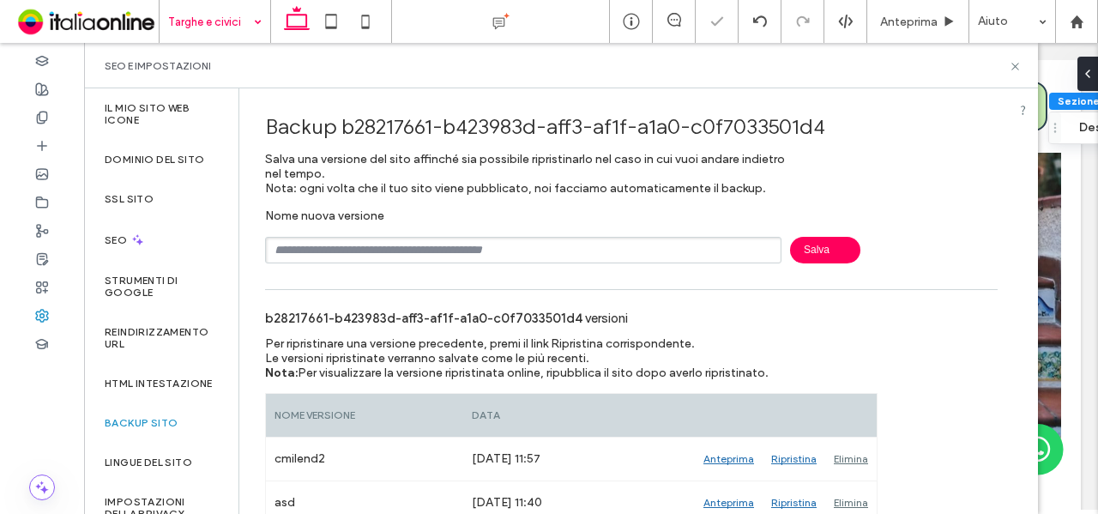
click at [304, 257] on input "text" at bounding box center [523, 250] width 517 height 27
type input "********"
click at [827, 233] on div "Nome nuova versione ******** Salva" at bounding box center [631, 235] width 733 height 55
click at [821, 247] on span "Salva" at bounding box center [825, 250] width 70 height 27
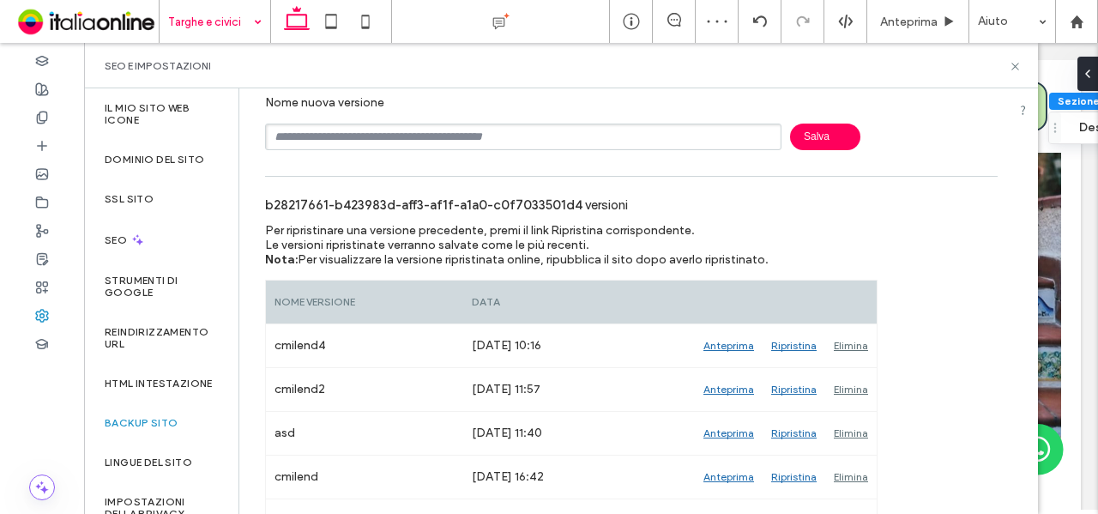
scroll to position [225, 0]
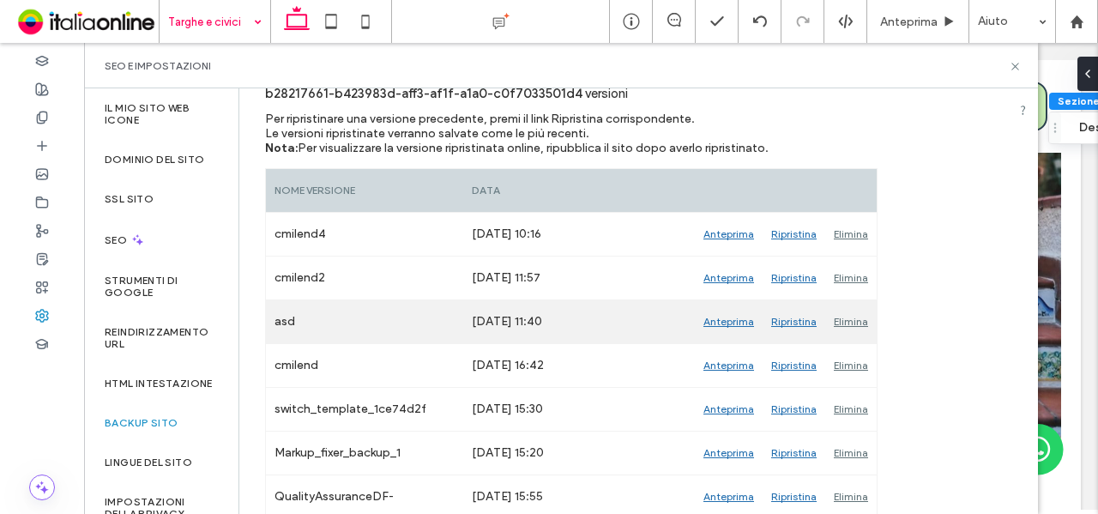
click at [851, 317] on div "Elimina" at bounding box center [850, 321] width 51 height 43
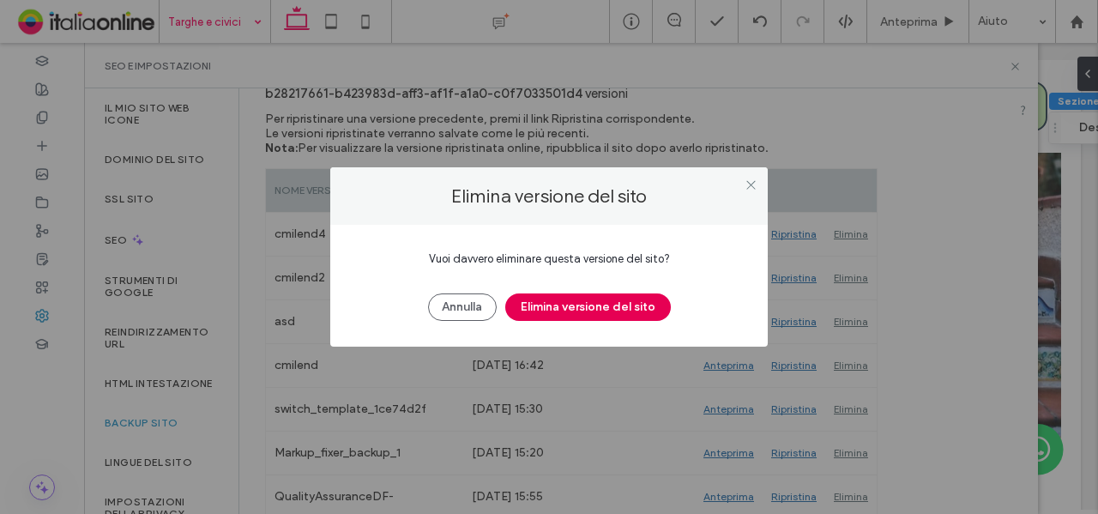
click at [623, 304] on button "Elimina versione del sito" at bounding box center [588, 306] width 166 height 27
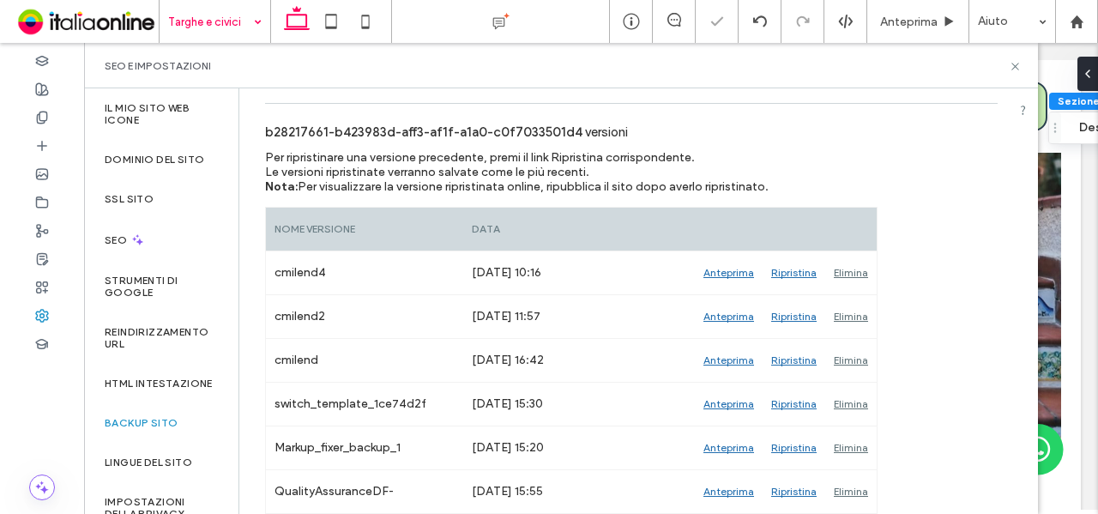
scroll to position [182, 0]
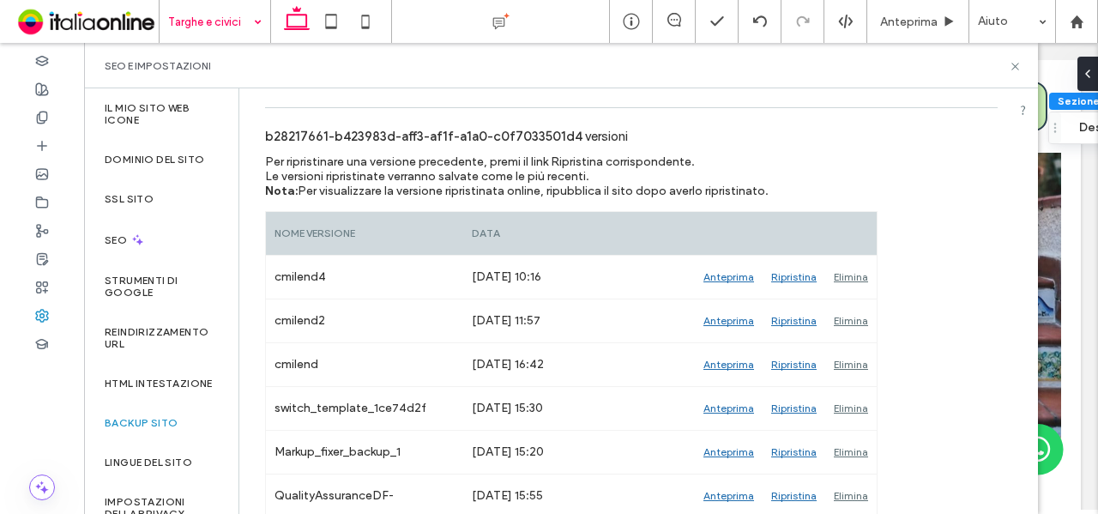
click at [1016, 73] on div "SEO e impostazioni" at bounding box center [561, 65] width 954 height 45
click at [1016, 69] on icon at bounding box center [1015, 66] width 13 height 13
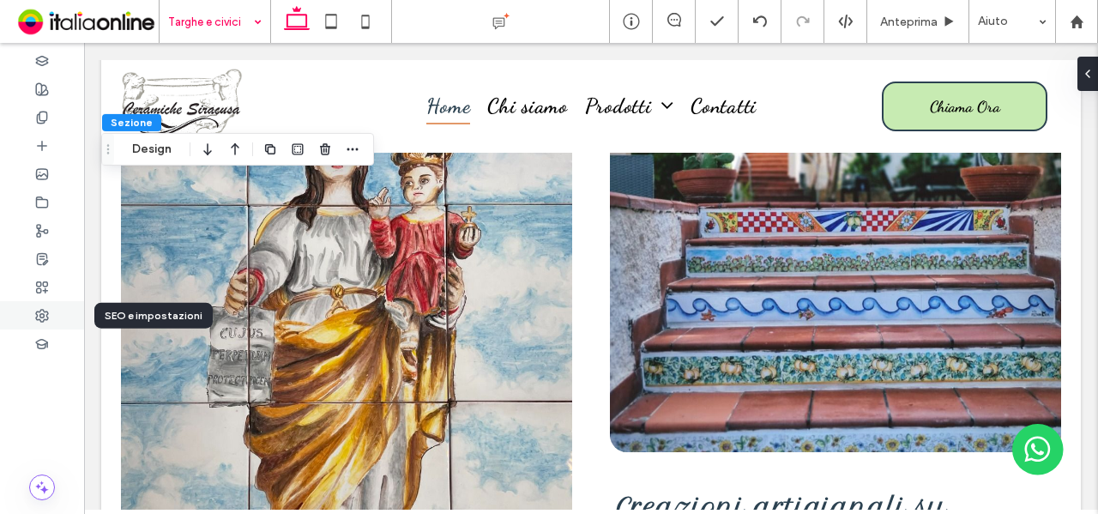
click at [46, 304] on div at bounding box center [42, 315] width 84 height 28
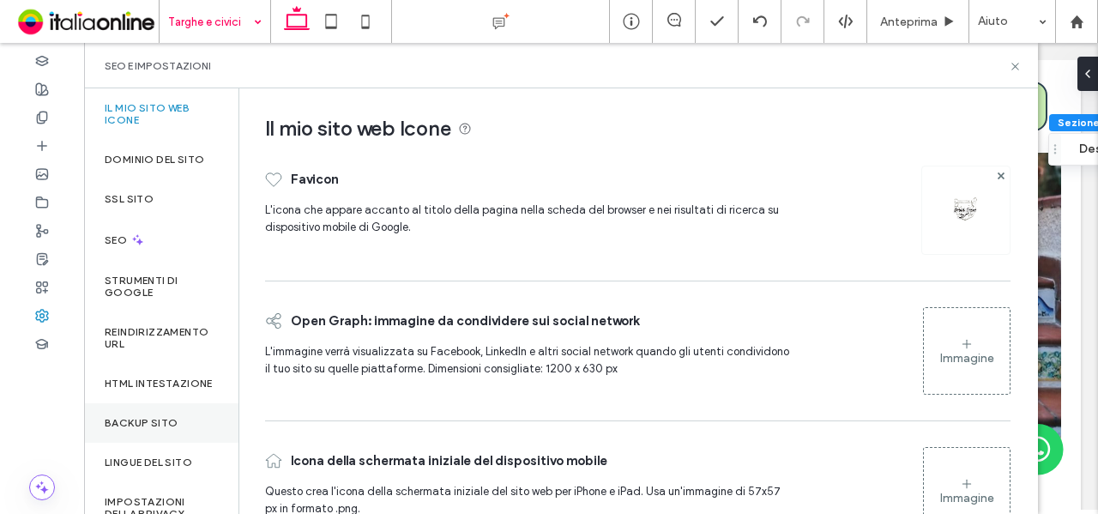
click at [151, 425] on div "Backup sito" at bounding box center [161, 422] width 154 height 39
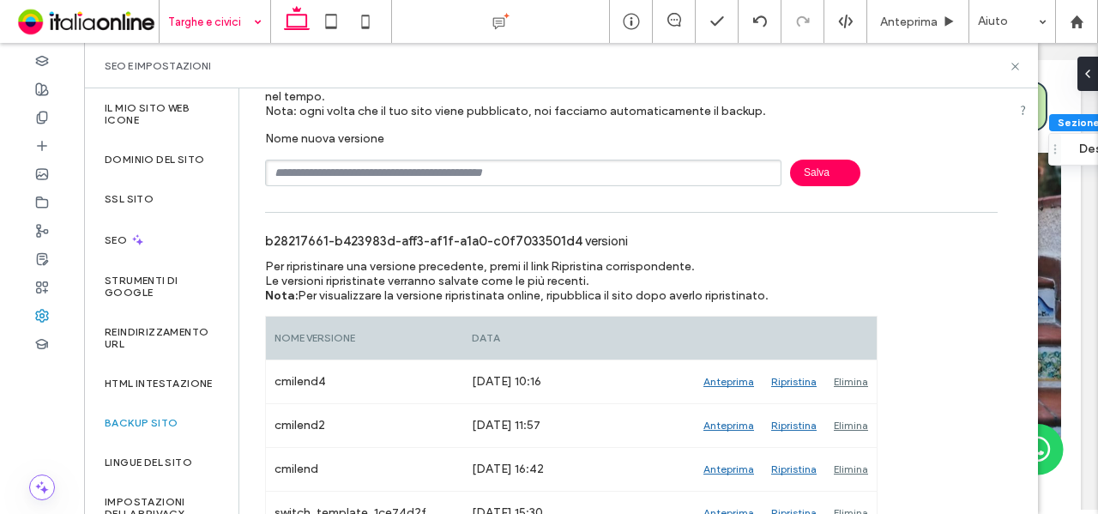
scroll to position [0, 0]
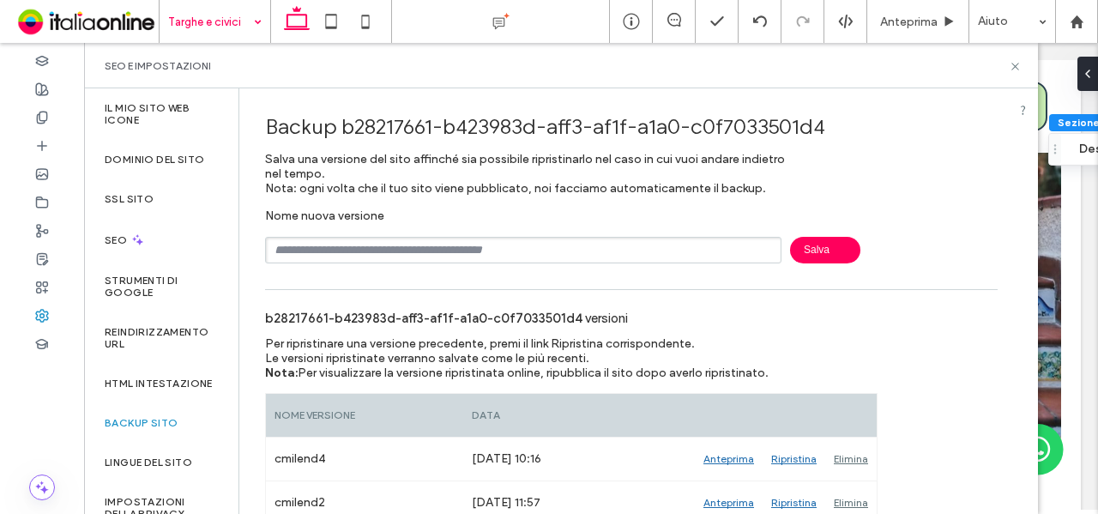
click at [431, 240] on input "text" at bounding box center [523, 250] width 517 height 27
type input "********"
click at [837, 237] on span "Salva" at bounding box center [825, 250] width 70 height 27
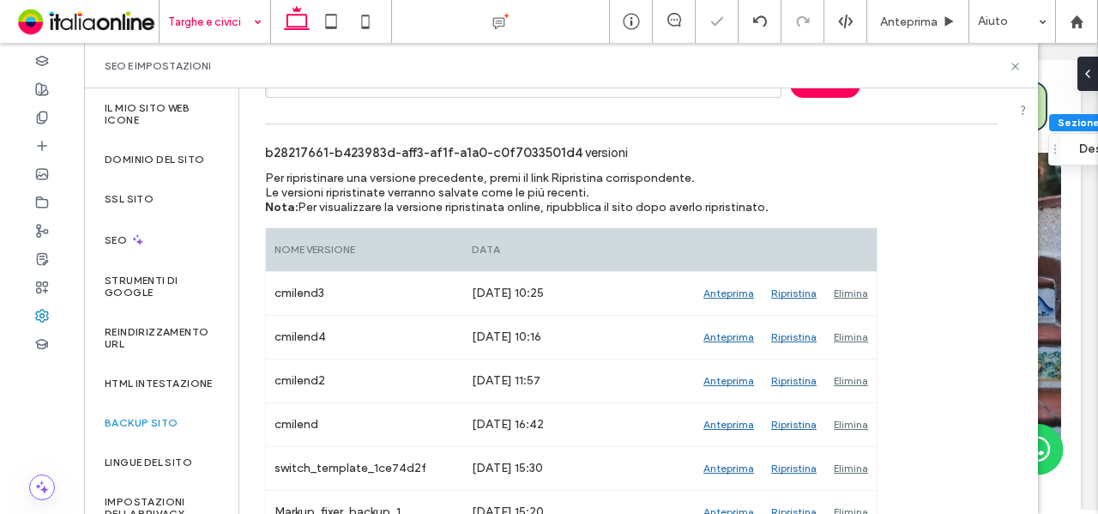
scroll to position [172, 0]
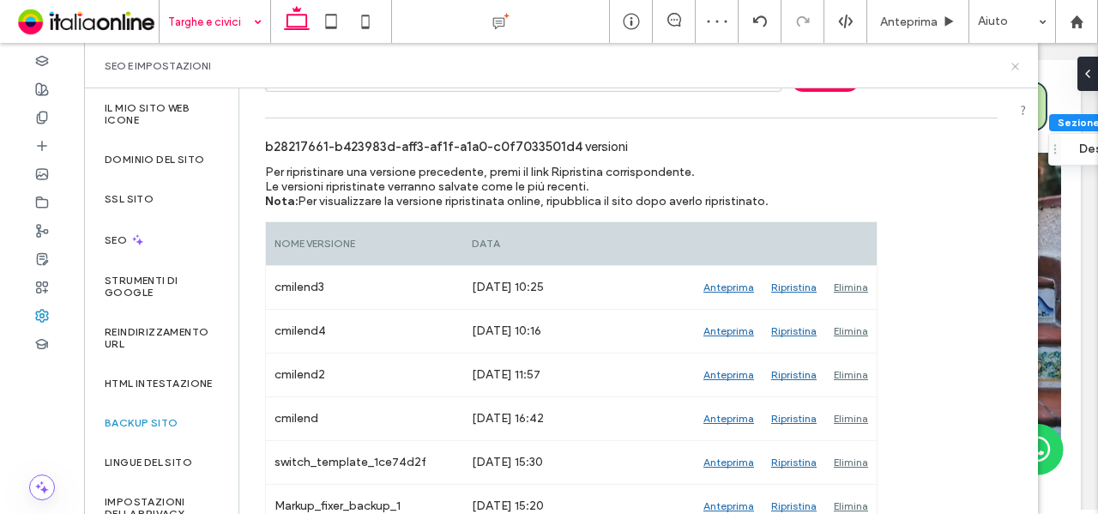
click at [1014, 64] on use at bounding box center [1015, 66] width 7 height 7
